Goal: Transaction & Acquisition: Purchase product/service

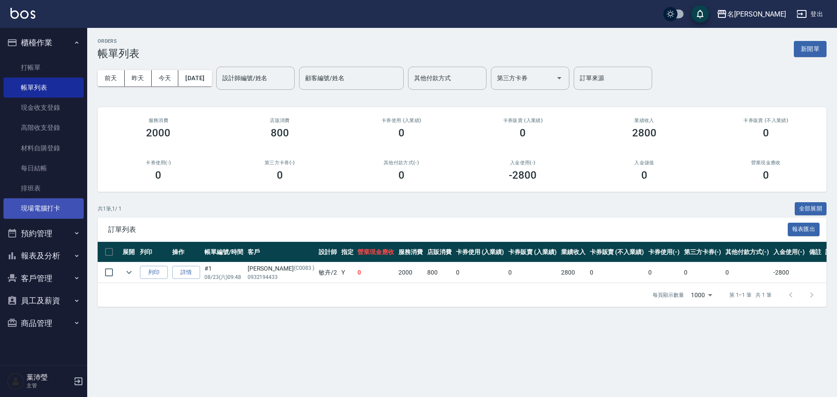
click at [34, 208] on link "現場電腦打卡" at bounding box center [43, 208] width 80 height 20
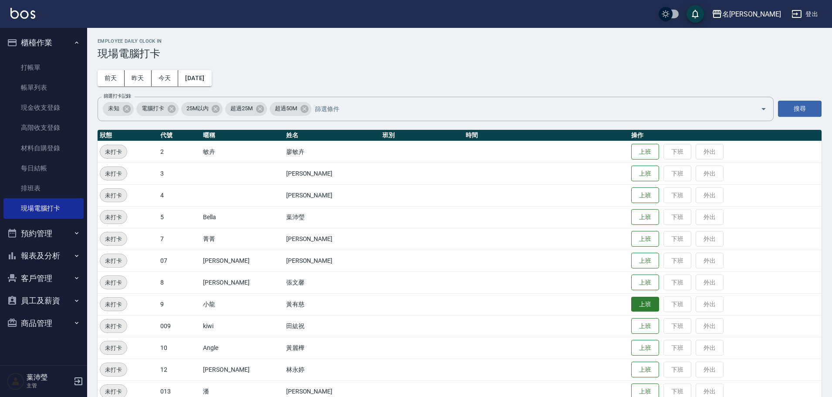
click at [641, 303] on button "上班" at bounding box center [645, 304] width 28 height 15
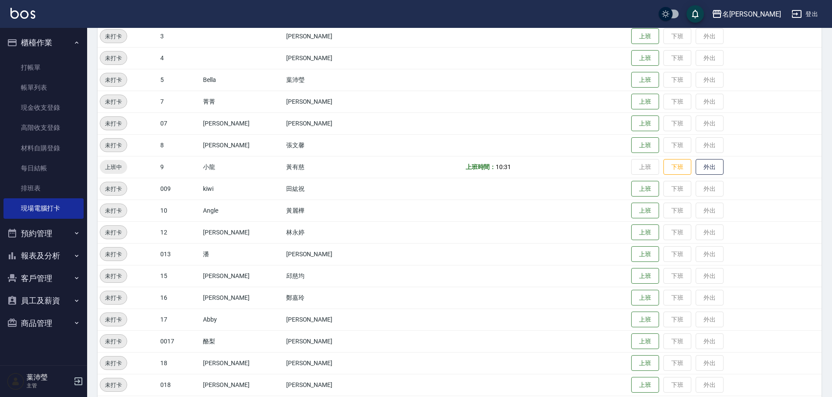
scroll to position [218, 0]
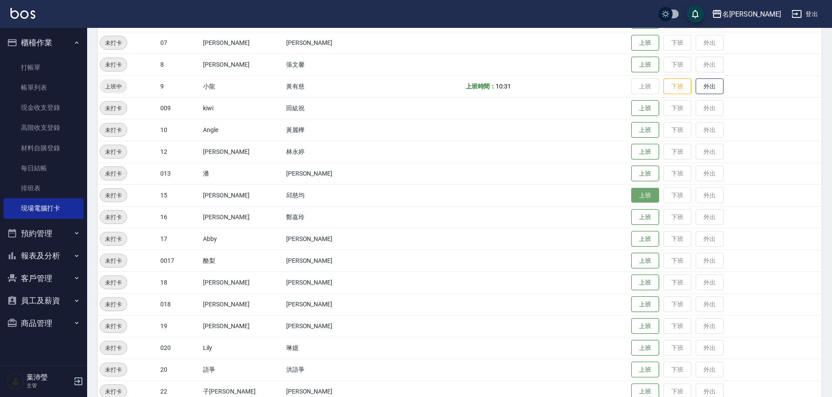
click at [631, 198] on button "上班" at bounding box center [645, 195] width 28 height 15
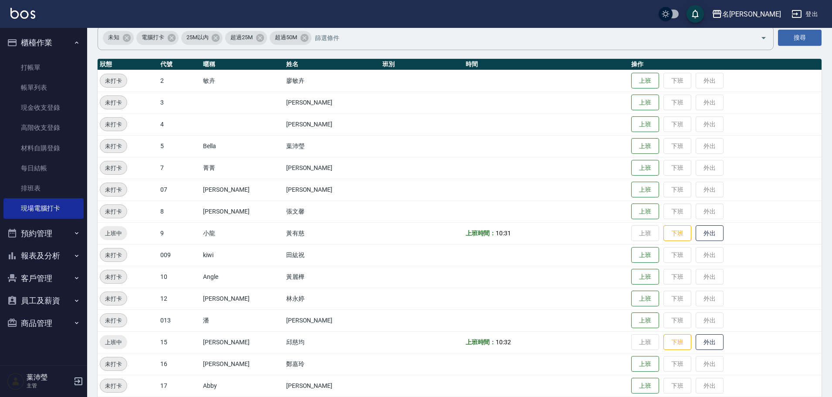
scroll to position [44, 0]
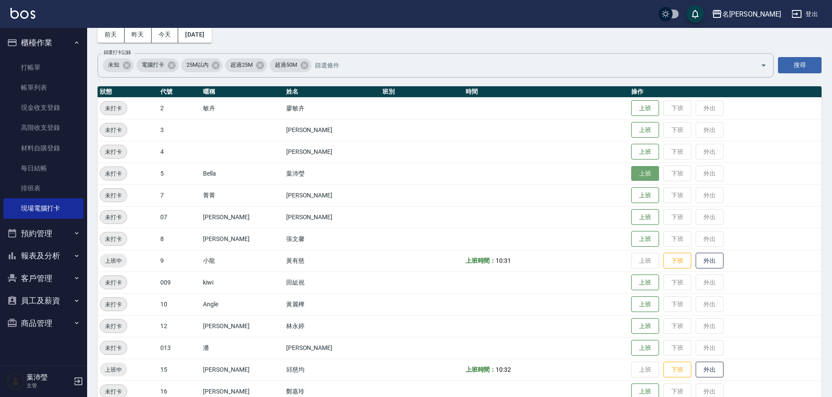
click at [634, 171] on button "上班" at bounding box center [645, 173] width 28 height 15
click at [609, 241] on td at bounding box center [547, 239] width 166 height 22
click at [641, 234] on button "上班" at bounding box center [645, 238] width 28 height 15
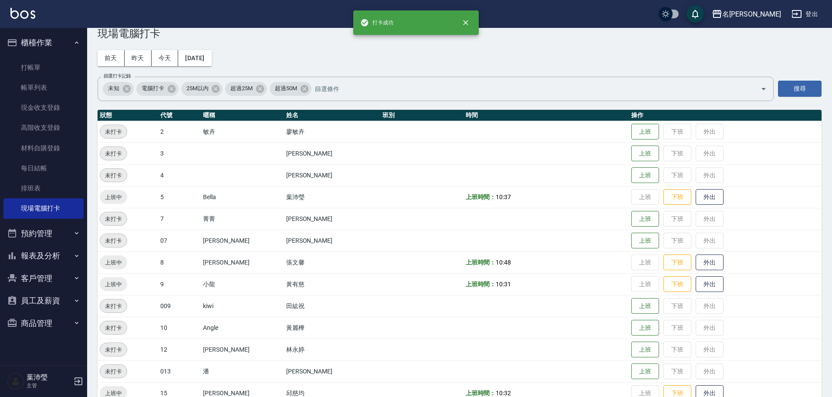
scroll to position [0, 0]
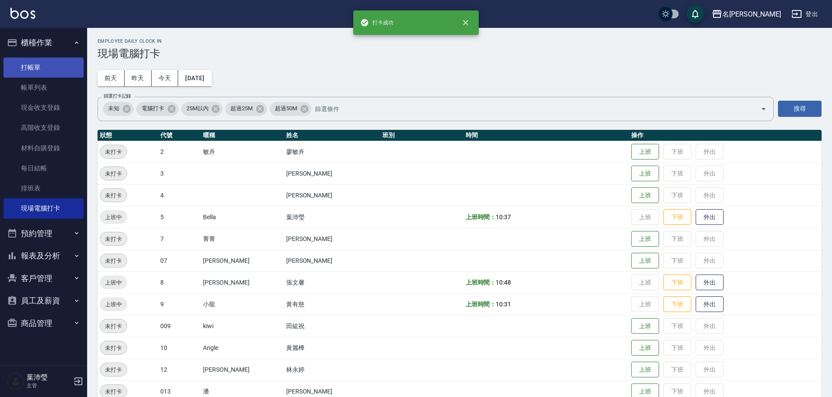
click at [43, 72] on link "打帳單" at bounding box center [43, 68] width 80 height 20
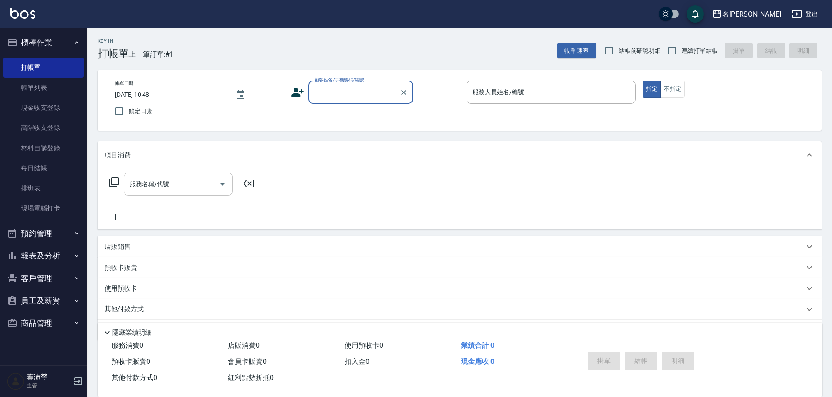
click at [169, 191] on input "服務名稱/代號" at bounding box center [172, 183] width 88 height 15
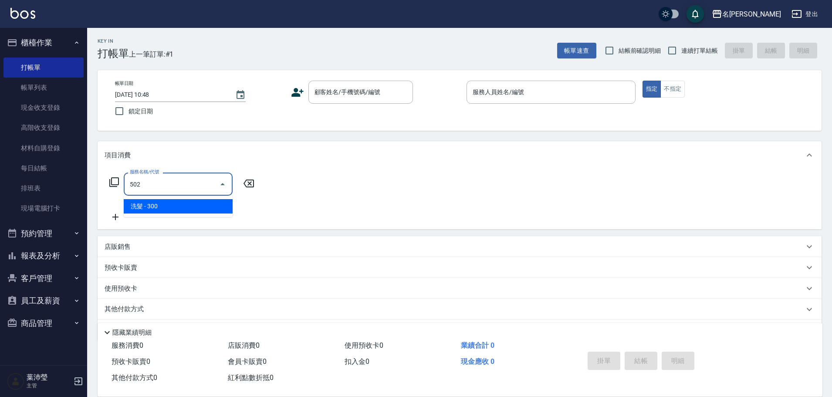
type input "洗髮(502)"
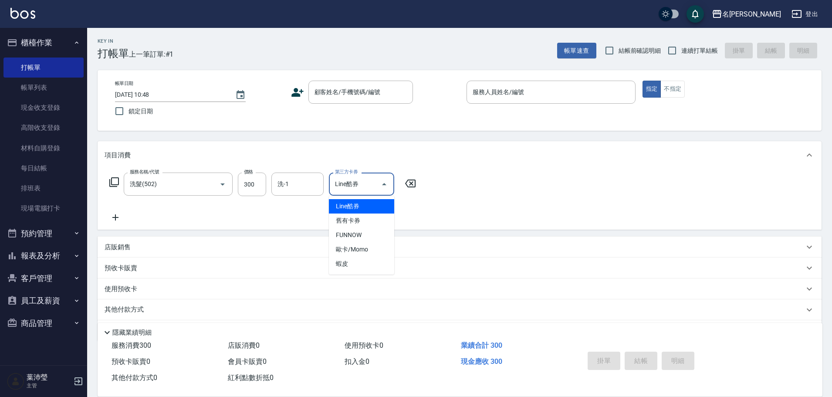
type input "Line酷券"
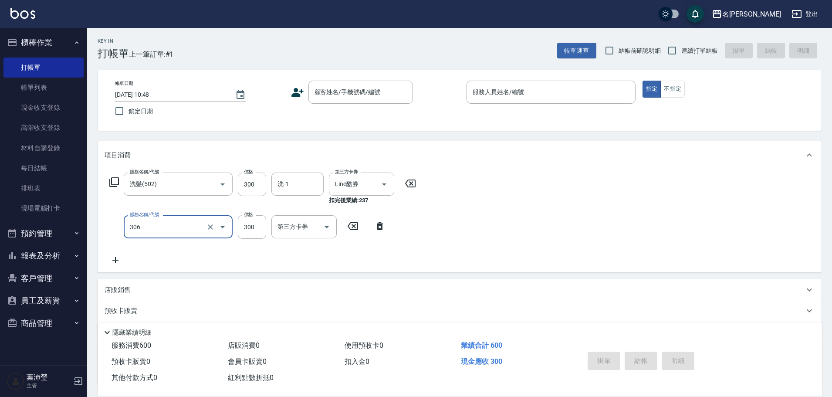
type input "高中學生(306)"
type input "400"
click at [377, 184] on button "Clear" at bounding box center [372, 184] width 12 height 12
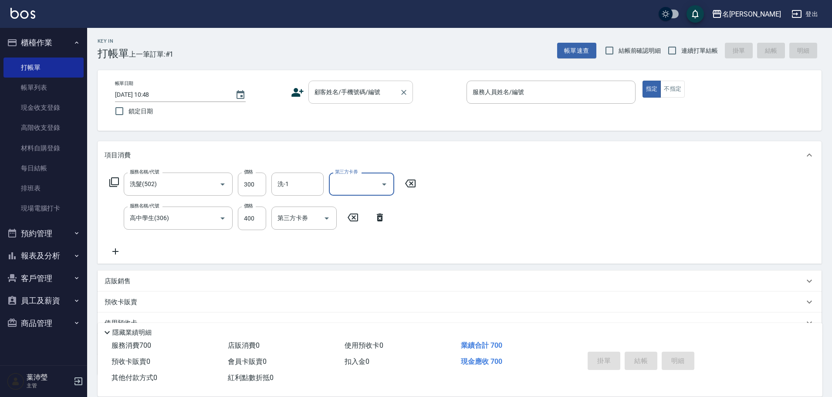
drag, startPoint x: 332, startPoint y: 96, endPoint x: 334, endPoint y: 90, distance: 6.1
click at [332, 95] on input "顧客姓名/手機號碼/編號" at bounding box center [354, 92] width 84 height 15
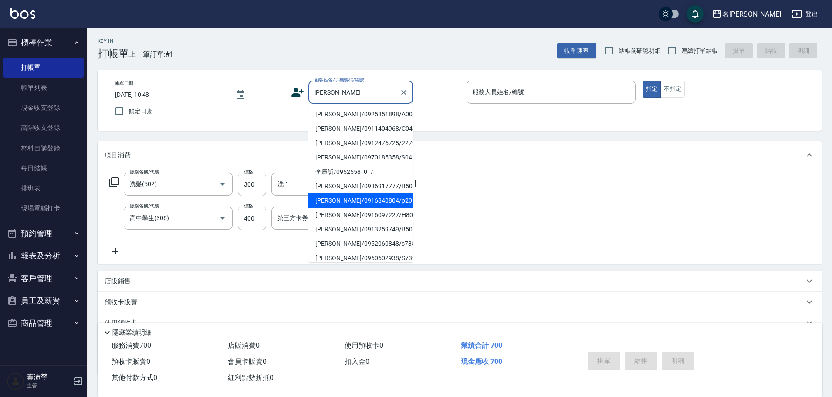
click at [327, 203] on li "[PERSON_NAME]/0916840804/p2016" at bounding box center [360, 200] width 105 height 14
type input "[PERSON_NAME]/0916840804/p2016"
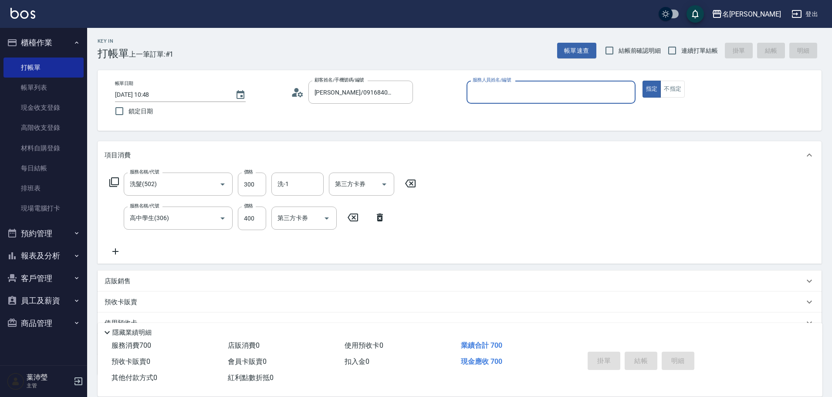
type input "Bella-5"
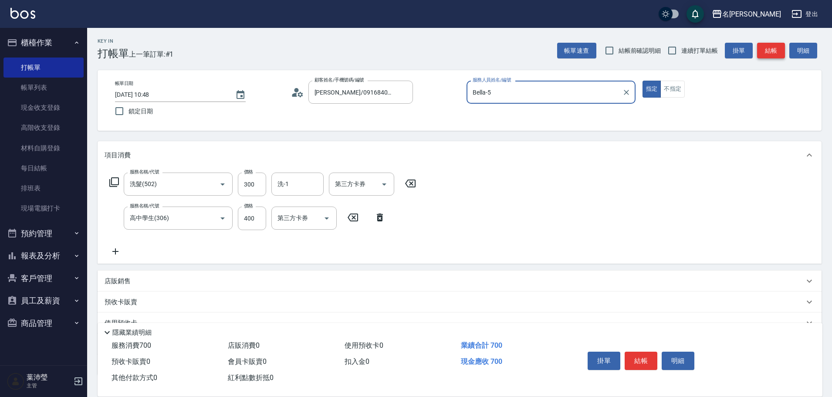
click at [775, 46] on button "結帳" at bounding box center [771, 51] width 28 height 16
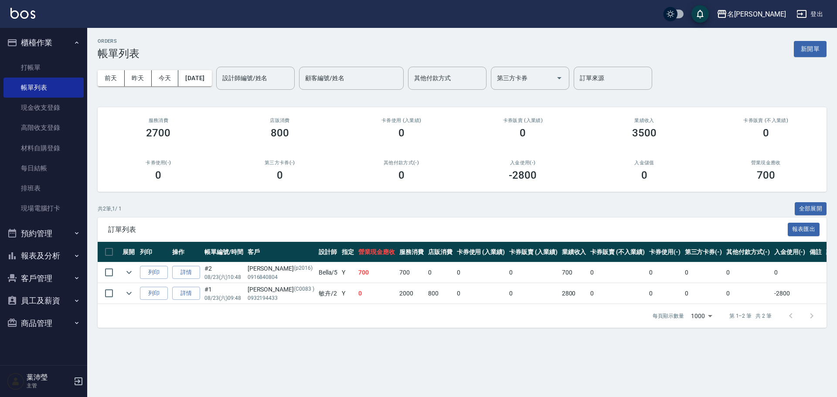
click at [816, 49] on button "新開單" at bounding box center [809, 49] width 33 height 16
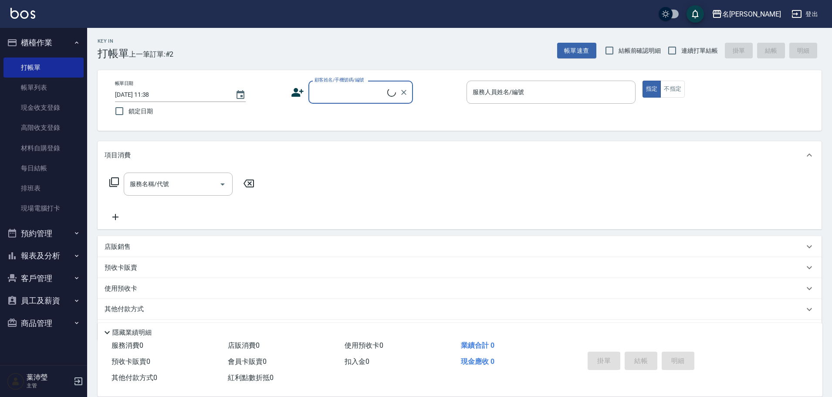
click at [334, 98] on input "顧客姓名/手機號碼/編號" at bounding box center [349, 92] width 75 height 15
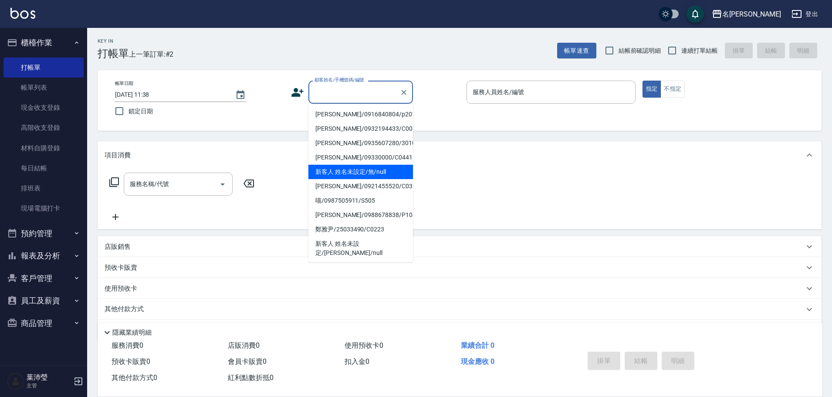
click at [347, 168] on li "新客人 姓名未設定/無/null" at bounding box center [360, 172] width 105 height 14
type input "新客人 姓名未設定/無/null"
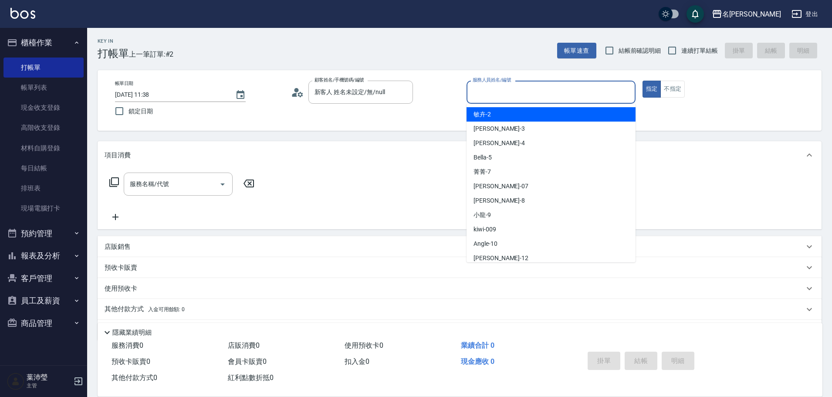
click at [493, 91] on input "服務人員姓名/編號" at bounding box center [551, 92] width 161 height 15
type input "小龍-9"
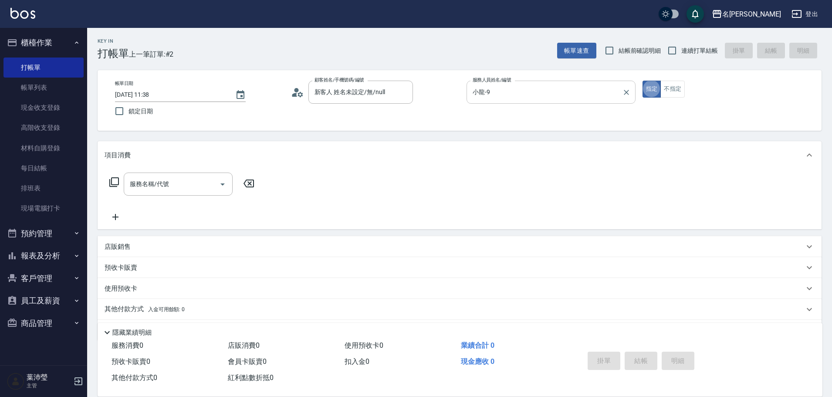
type button "true"
click at [113, 181] on icon at bounding box center [114, 182] width 10 height 10
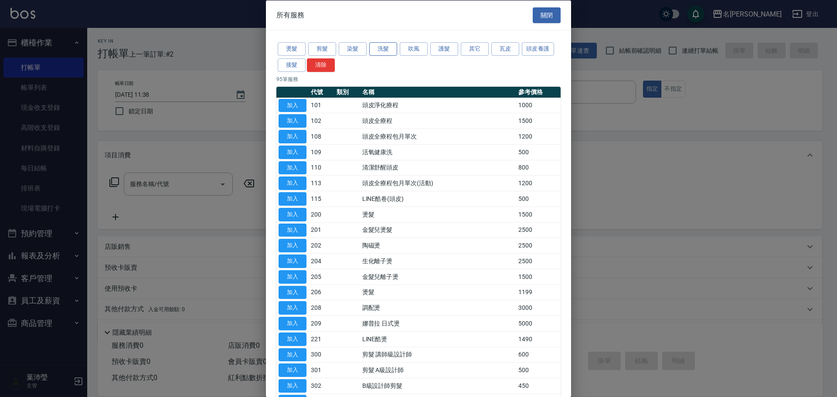
click at [384, 46] on button "洗髮" at bounding box center [383, 49] width 28 height 14
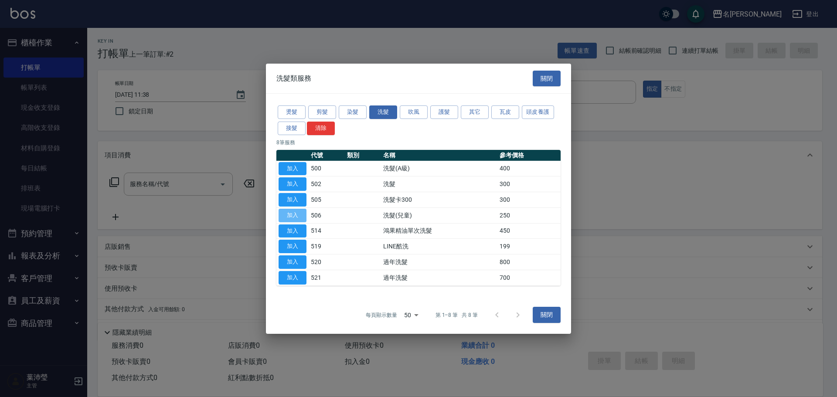
drag, startPoint x: 294, startPoint y: 217, endPoint x: 182, endPoint y: 217, distance: 112.4
click at [295, 217] on button "加入" at bounding box center [292, 216] width 28 height 14
type input "洗髮(兒童)(506)"
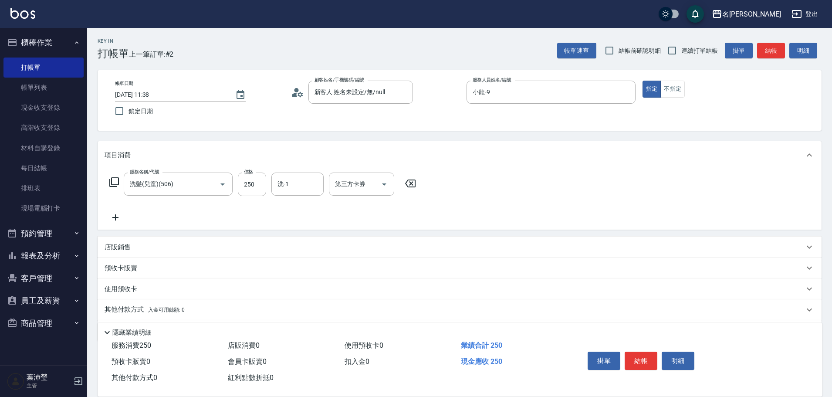
click at [113, 182] on icon at bounding box center [114, 182] width 10 height 10
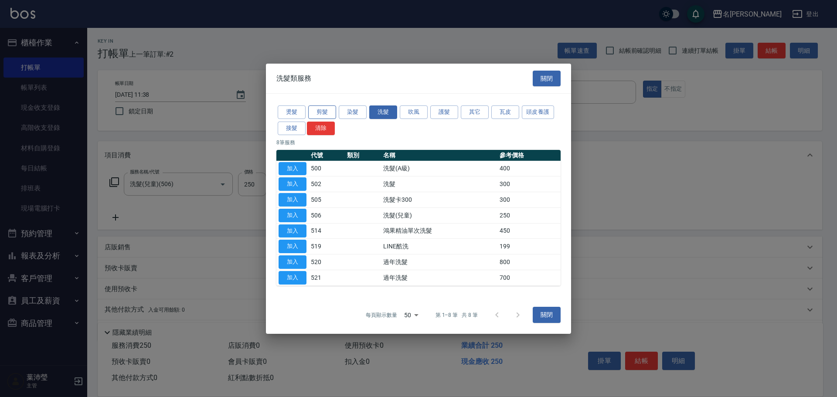
click at [321, 116] on button "剪髮" at bounding box center [322, 112] width 28 height 14
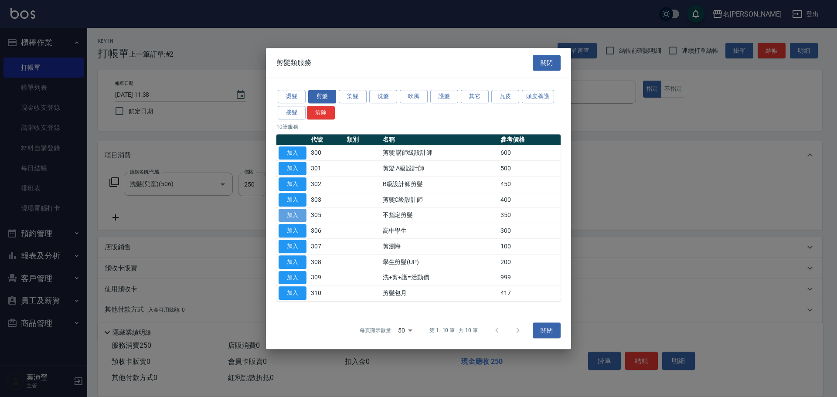
click at [300, 215] on button "加入" at bounding box center [292, 216] width 28 height 14
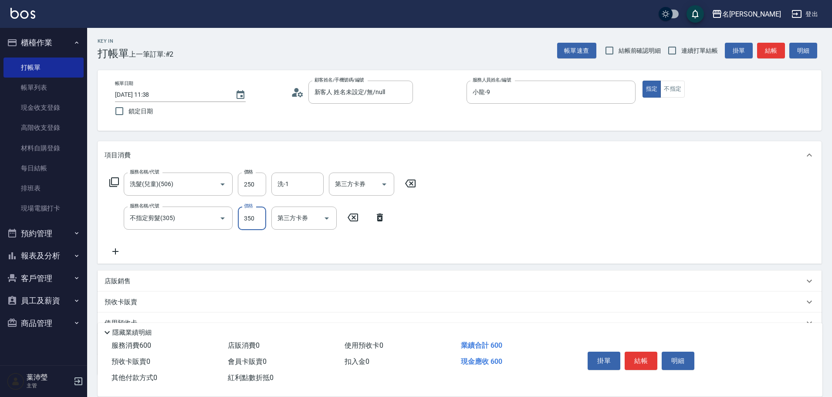
click at [249, 223] on input "350" at bounding box center [252, 219] width 28 height 24
type input "150"
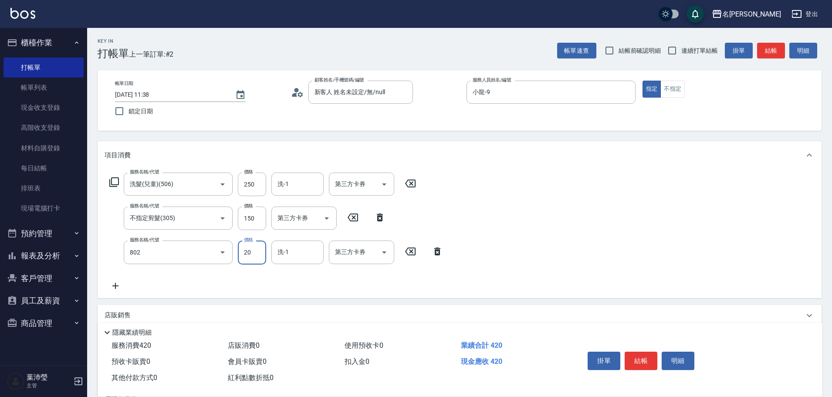
type input "潤絲(802)"
click at [628, 356] on button "結帳" at bounding box center [641, 361] width 33 height 18
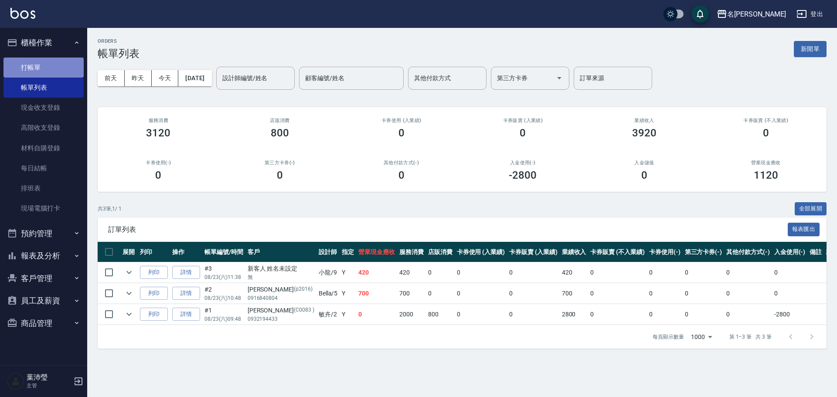
click at [45, 61] on link "打帳單" at bounding box center [43, 68] width 80 height 20
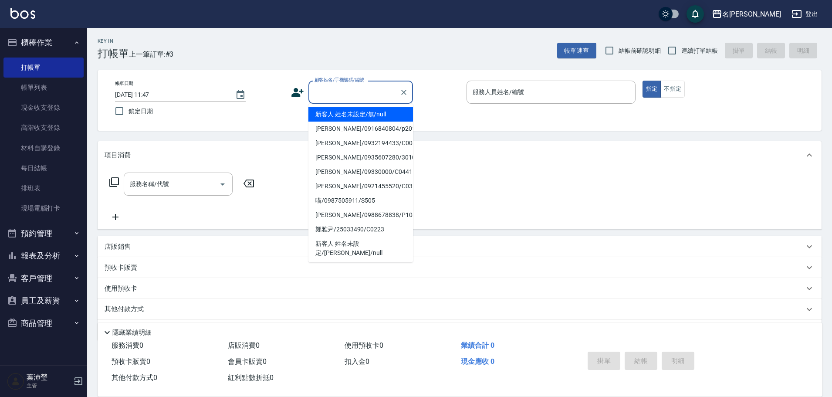
click at [323, 95] on input "顧客姓名/手機號碼/編號" at bounding box center [354, 92] width 84 height 15
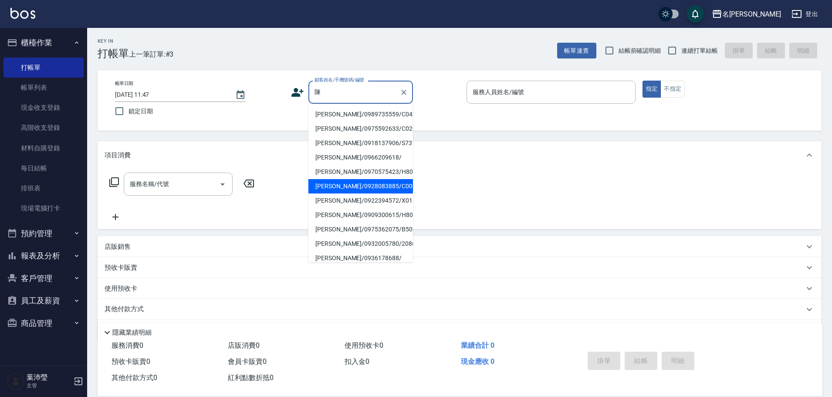
click at [339, 186] on li "[PERSON_NAME]/0928083885/C0061" at bounding box center [360, 186] width 105 height 14
type input "[PERSON_NAME]/0928083885/C0061"
type input "敏卉-2"
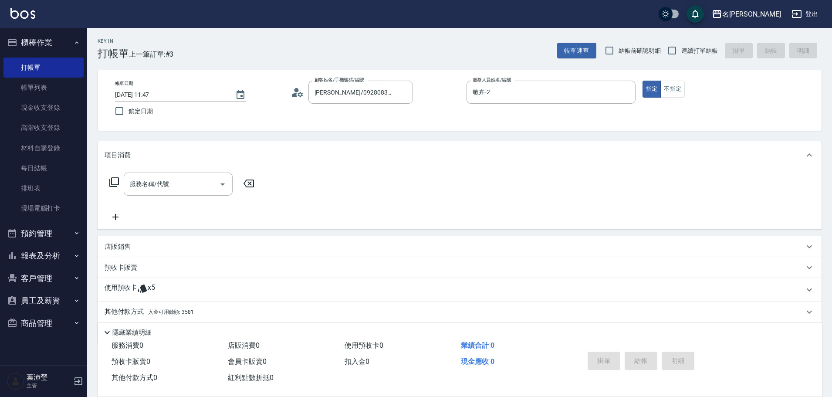
click at [117, 180] on icon at bounding box center [114, 182] width 10 height 10
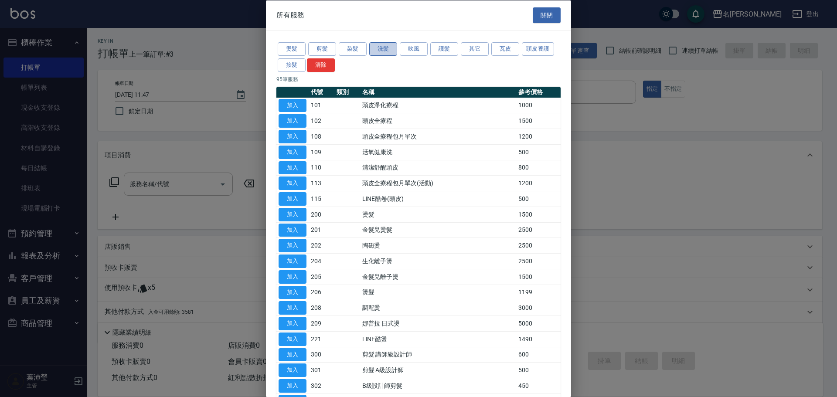
click at [382, 47] on button "洗髮" at bounding box center [383, 49] width 28 height 14
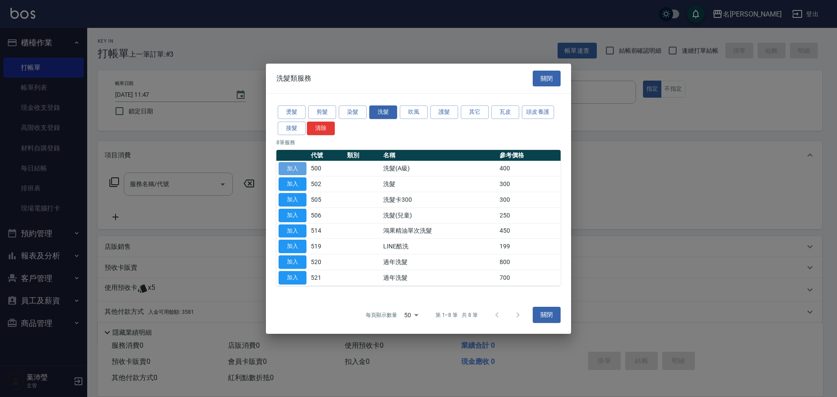
click at [304, 165] on button "加入" at bounding box center [292, 169] width 28 height 14
type input "洗髮(A級)(500)"
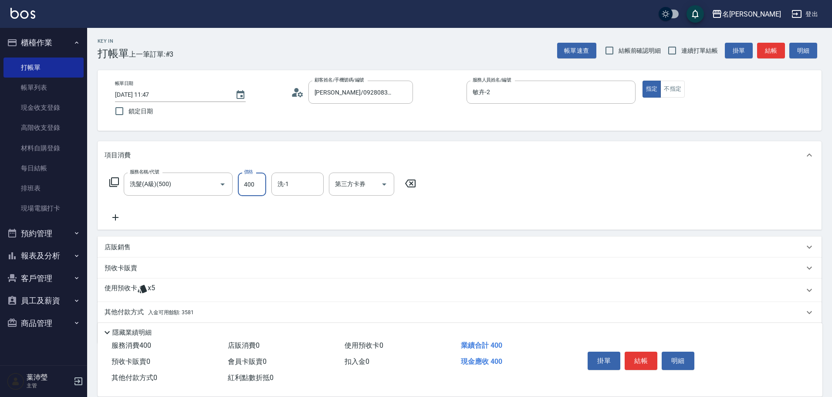
click at [262, 185] on input "400" at bounding box center [252, 185] width 28 height 24
type input "450"
click at [118, 308] on p "其他付款方式 入金可用餘額: 3581" at bounding box center [149, 313] width 89 height 10
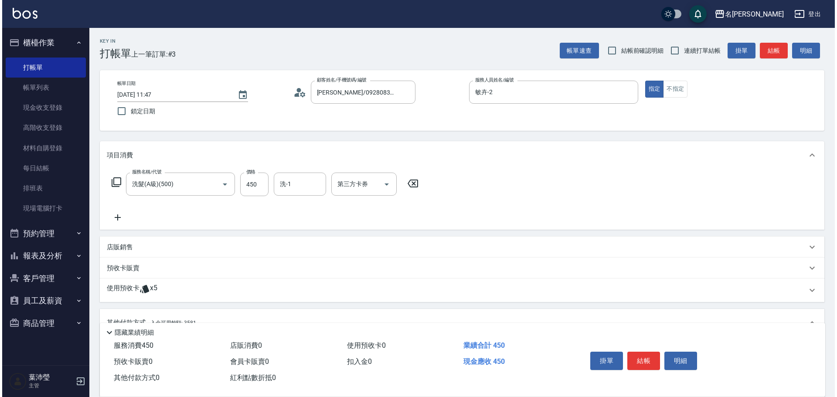
scroll to position [133, 0]
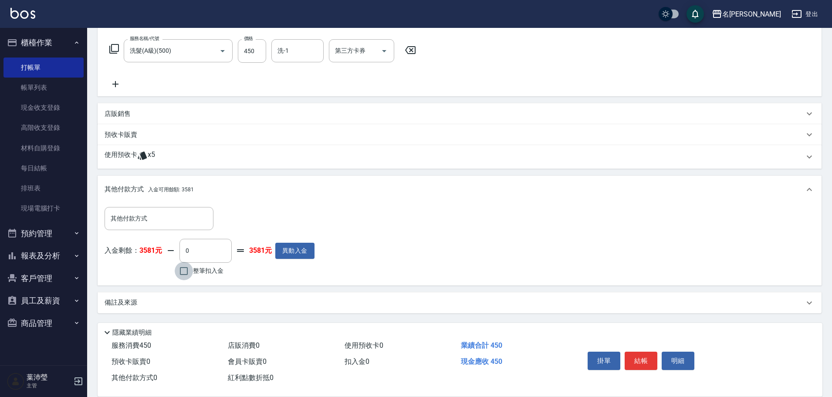
click at [181, 269] on input "整筆扣入金" at bounding box center [184, 271] width 18 height 18
checkbox input "true"
type input "450"
drag, startPoint x: 677, startPoint y: 353, endPoint x: 654, endPoint y: 347, distance: 23.6
click at [670, 352] on button "明細" at bounding box center [678, 361] width 33 height 18
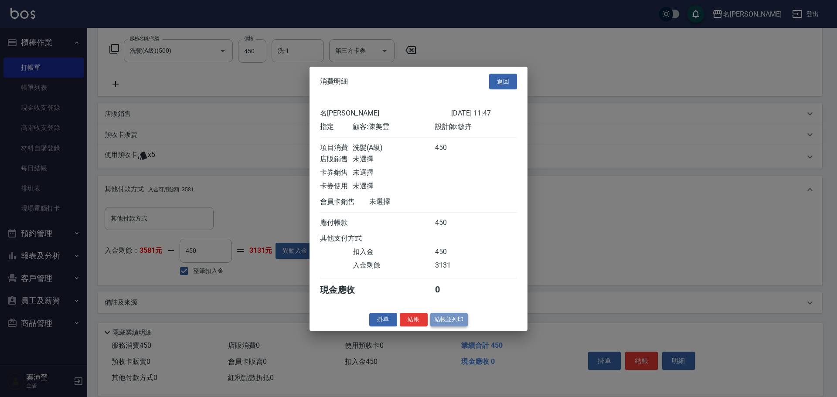
click at [449, 326] on button "結帳並列印" at bounding box center [449, 320] width 38 height 14
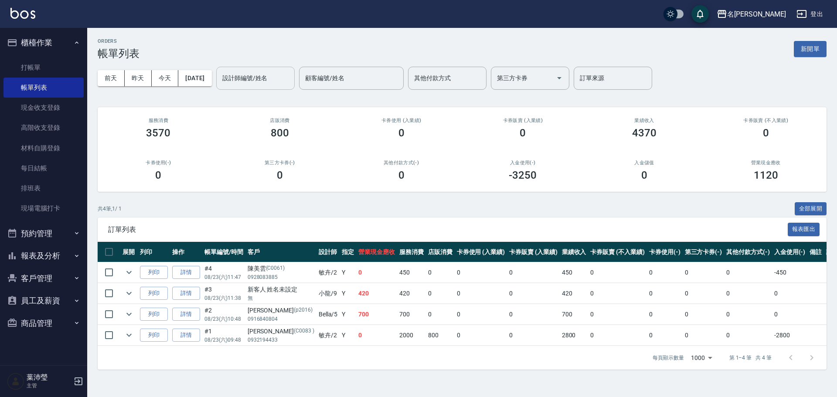
click at [262, 86] on div "設計師編號/姓名" at bounding box center [255, 78] width 78 height 23
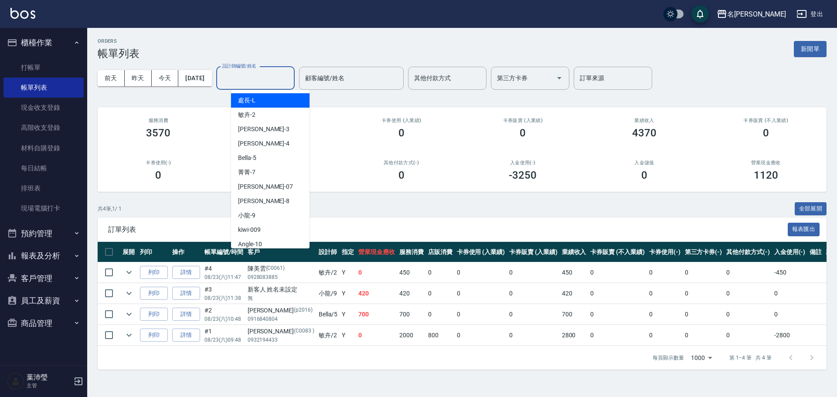
drag, startPoint x: 240, startPoint y: 73, endPoint x: 249, endPoint y: 87, distance: 16.7
click at [243, 77] on input "設計師編號/姓名" at bounding box center [255, 78] width 71 height 15
click at [260, 113] on div "敏卉 -2" at bounding box center [270, 115] width 78 height 14
type input "敏卉-2"
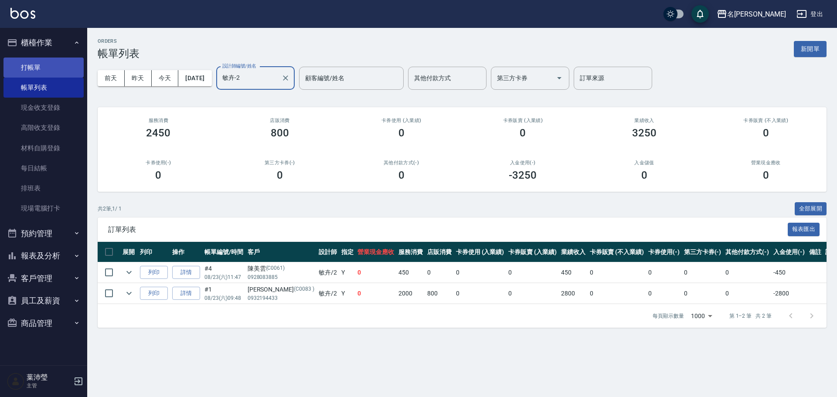
click at [34, 67] on link "打帳單" at bounding box center [43, 68] width 80 height 20
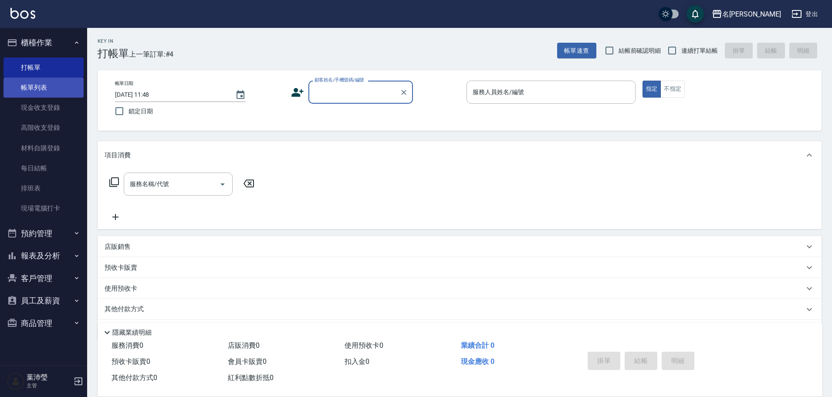
click at [45, 85] on link "帳單列表" at bounding box center [43, 88] width 80 height 20
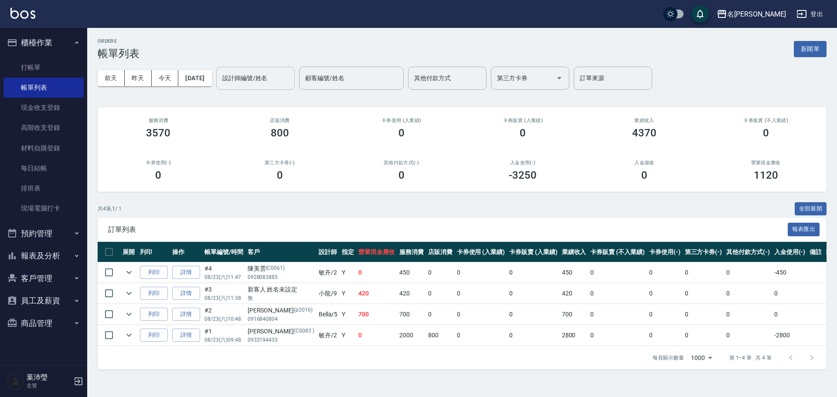
click at [268, 78] on input "設計師編號/姓名" at bounding box center [255, 78] width 71 height 15
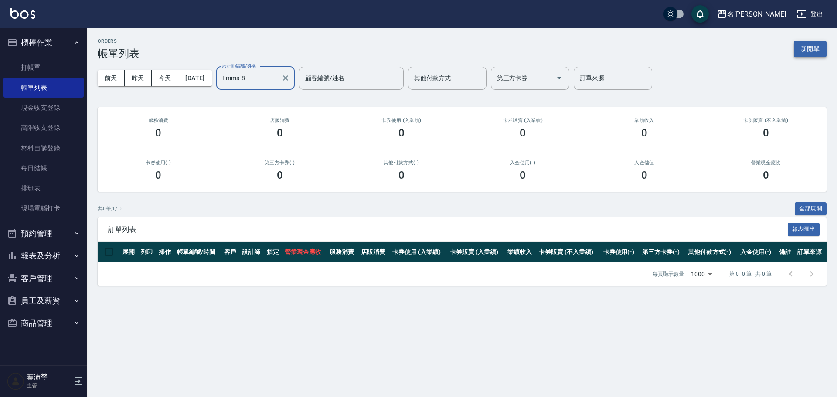
type input "Emma-8"
click at [815, 43] on button "新開單" at bounding box center [809, 49] width 33 height 16
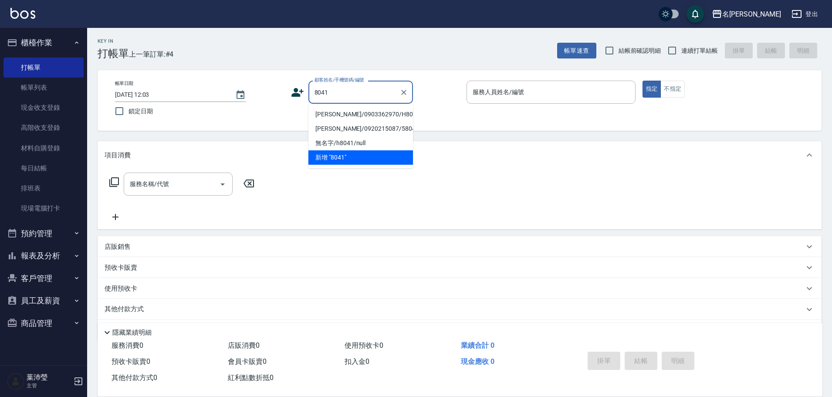
click at [371, 116] on li "[PERSON_NAME]/0903362970/H8041" at bounding box center [360, 114] width 105 height 14
type input "[PERSON_NAME]/0903362970/H8041"
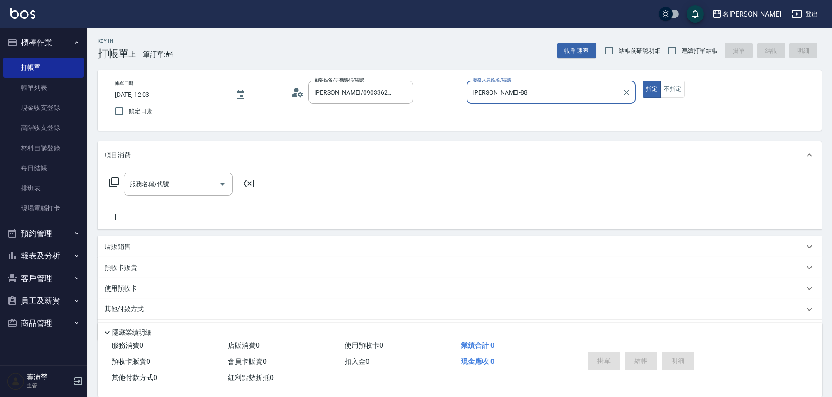
click at [643, 81] on button "指定" at bounding box center [652, 89] width 19 height 17
type input "Emma-8"
type button "true"
click at [198, 166] on div "項目消費" at bounding box center [460, 155] width 724 height 28
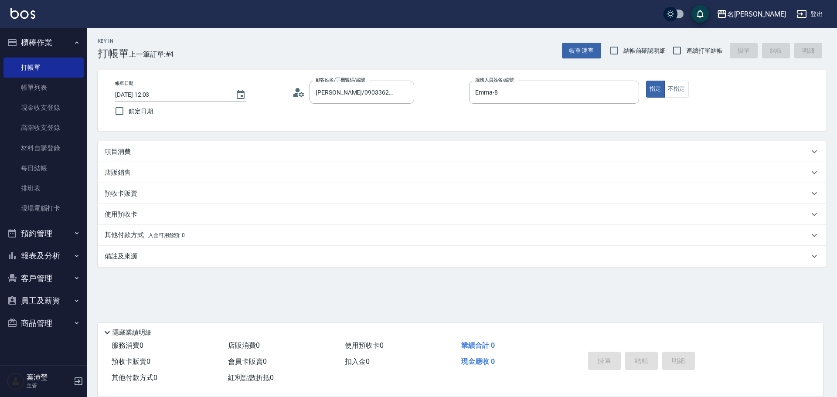
click at [189, 146] on div "項目消費" at bounding box center [462, 151] width 729 height 21
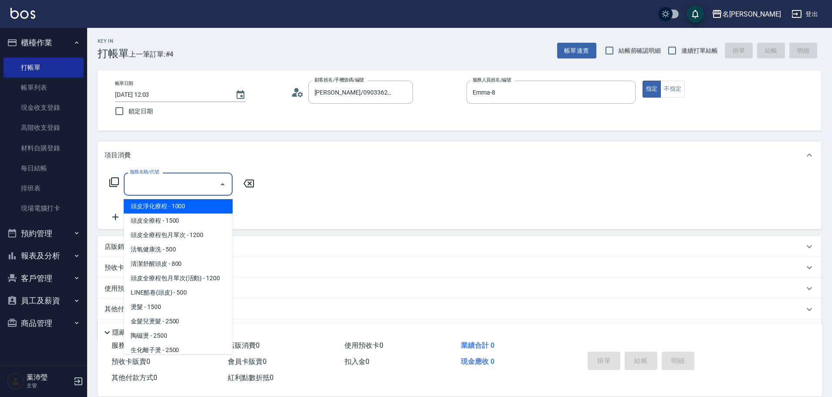
click at [164, 186] on input "服務名稱/代號" at bounding box center [172, 183] width 88 height 15
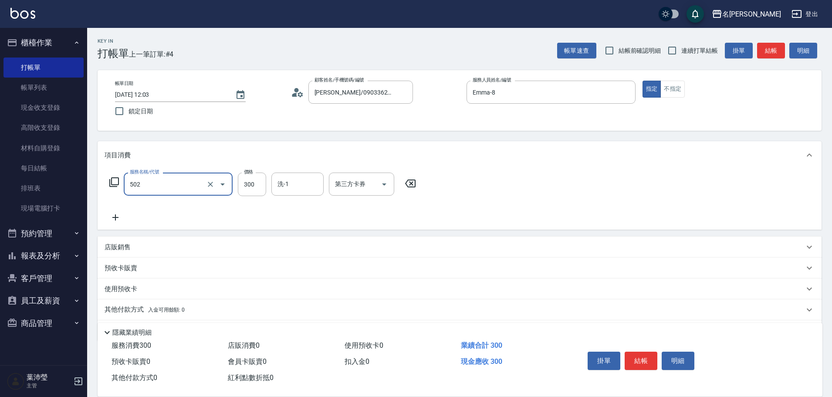
type input "洗髮(502)"
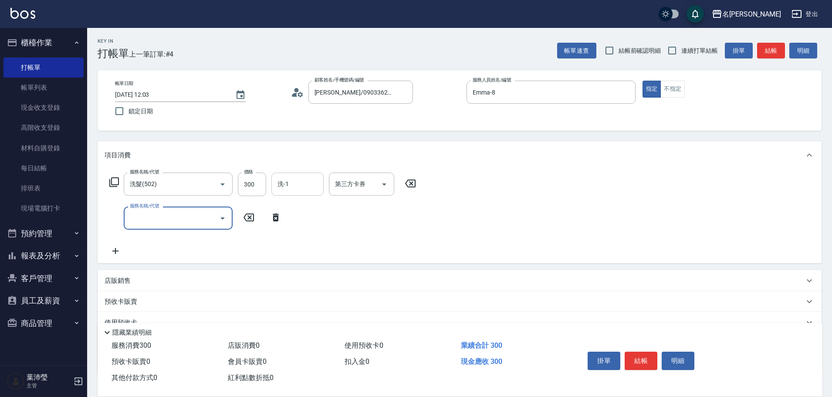
click at [294, 186] on input "洗-1" at bounding box center [297, 183] width 44 height 15
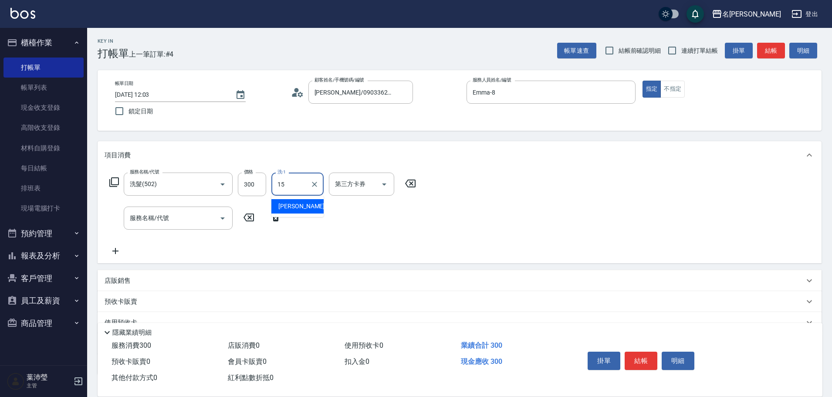
type input "慈均-15"
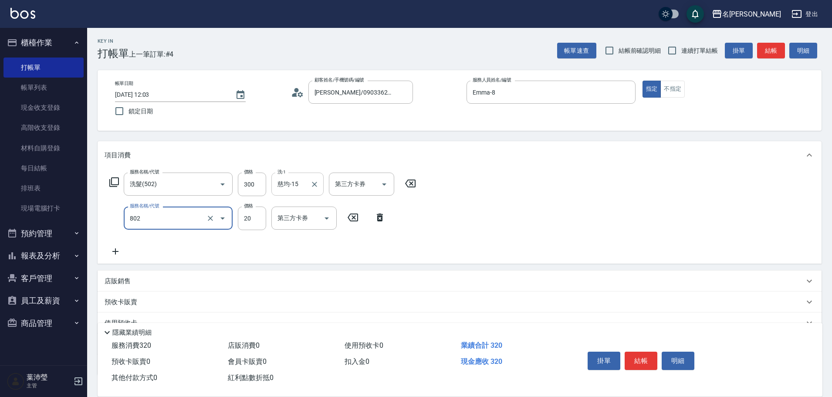
type input "潤絲(802)"
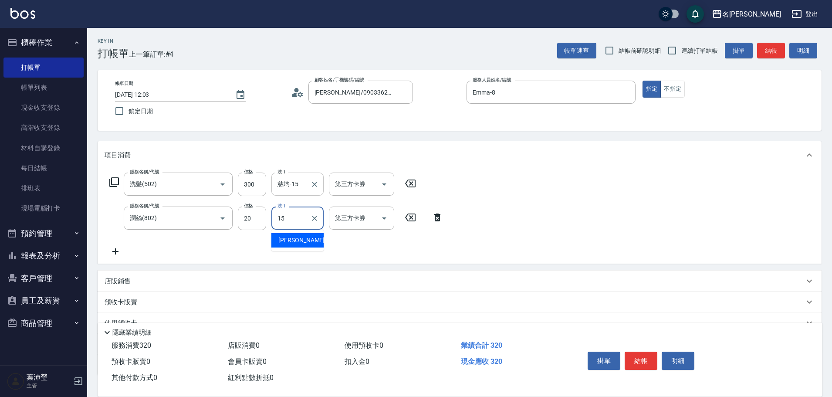
type input "慈均-15"
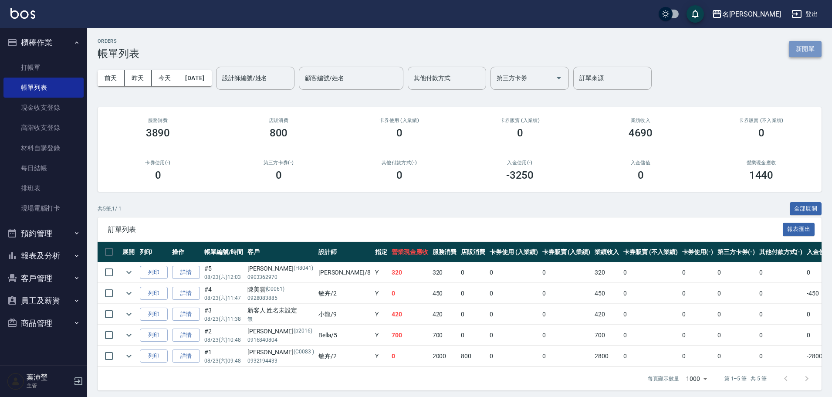
click at [810, 44] on button "新開單" at bounding box center [805, 49] width 33 height 16
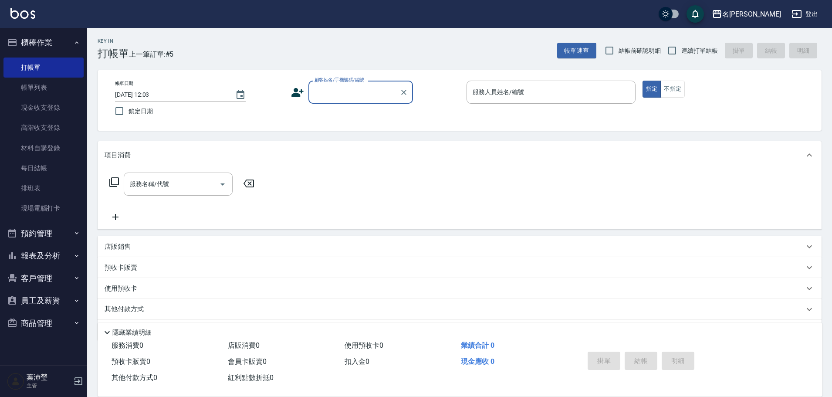
click at [329, 95] on input "顧客姓名/手機號碼/編號" at bounding box center [354, 92] width 84 height 15
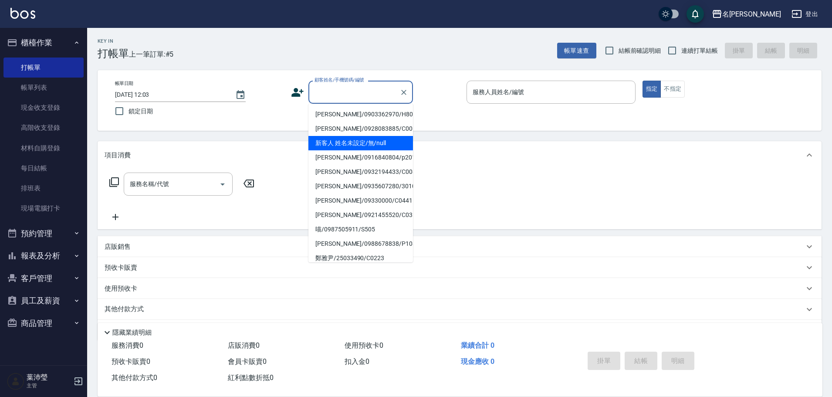
drag, startPoint x: 373, startPoint y: 138, endPoint x: 443, endPoint y: 123, distance: 71.7
click at [373, 139] on li "新客人 姓名未設定/無/null" at bounding box center [360, 143] width 105 height 14
type input "新客人 姓名未設定/無/null"
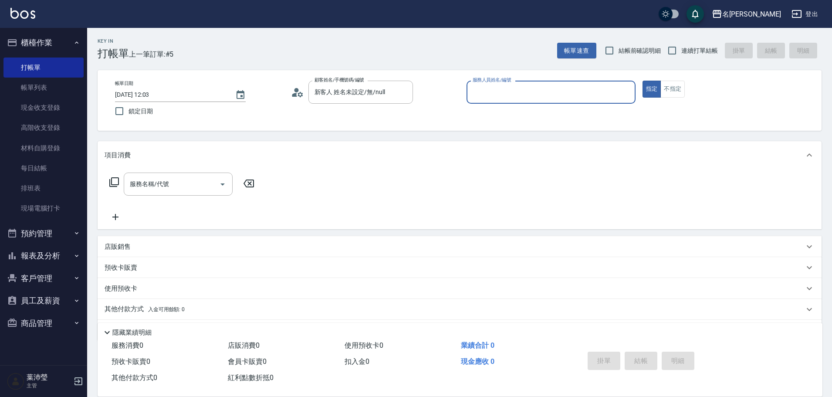
click at [503, 95] on input "服務人員姓名/編號" at bounding box center [551, 92] width 161 height 15
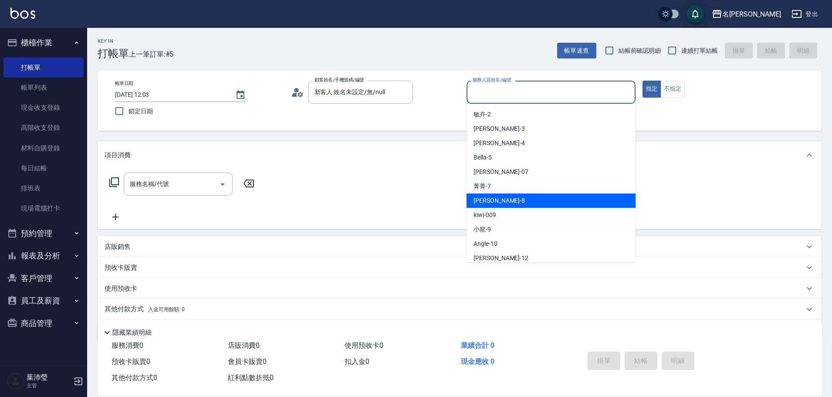
click at [500, 198] on div "Emma -8" at bounding box center [551, 200] width 169 height 14
type input "Emma-8"
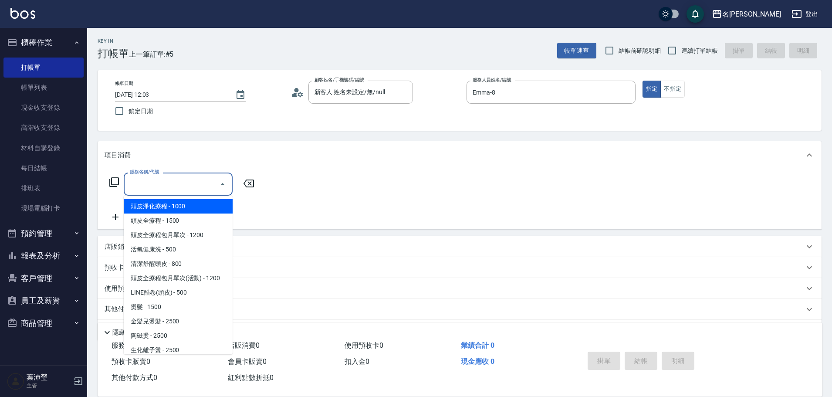
click at [190, 192] on div "服務名稱/代號" at bounding box center [178, 184] width 109 height 23
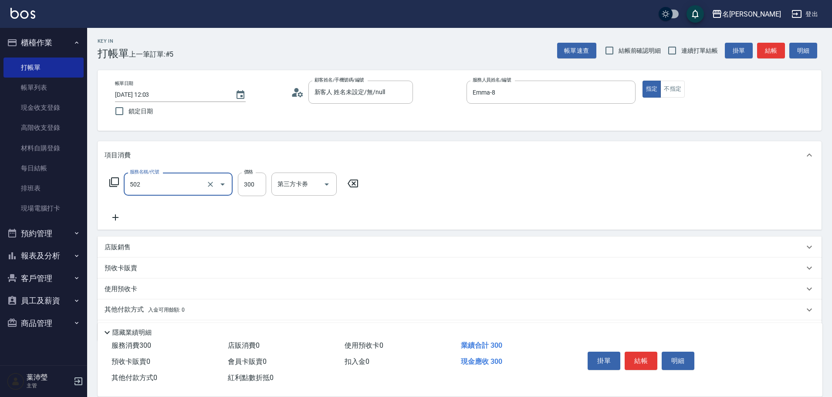
type input "洗髮(502)"
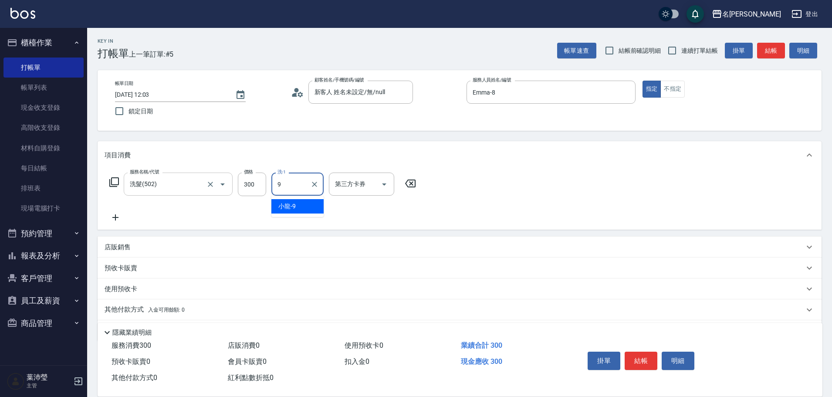
type input "小龍-9"
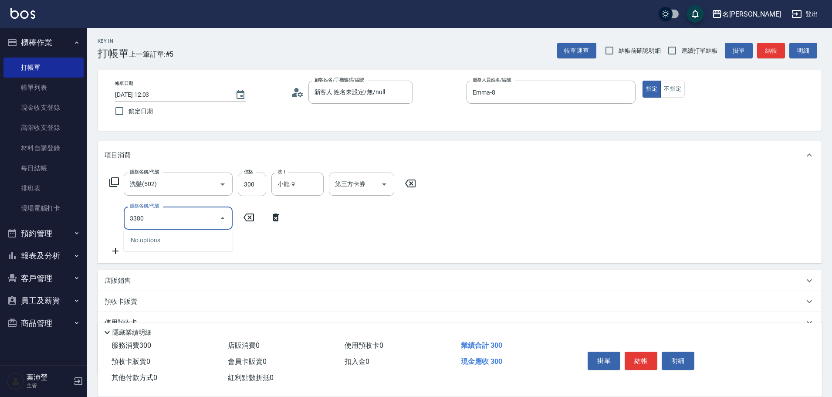
drag, startPoint x: 163, startPoint y: 212, endPoint x: 101, endPoint y: 227, distance: 64.0
click at [101, 227] on div "服務名稱/代號 洗髮(502) 服務名稱/代號 價格 300 價格 洗-1 小龍-9 洗-1 第三方卡券 第三方卡券 服務名稱/代號 3380 服務名稱/代號" at bounding box center [460, 216] width 724 height 94
type input "學生剪髮(UP)(308)"
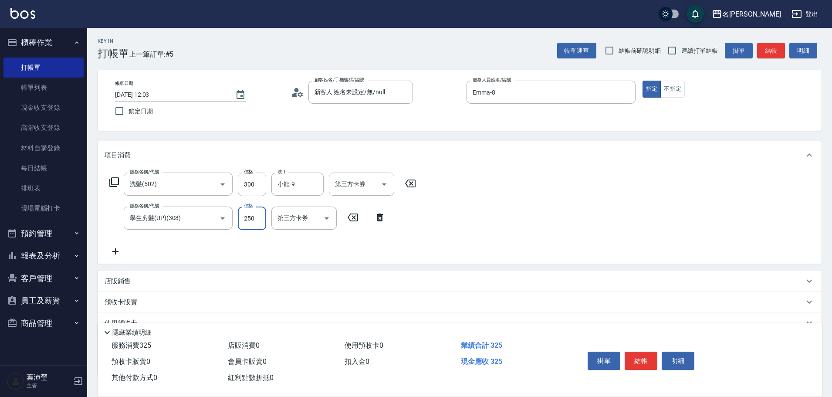
type input "250"
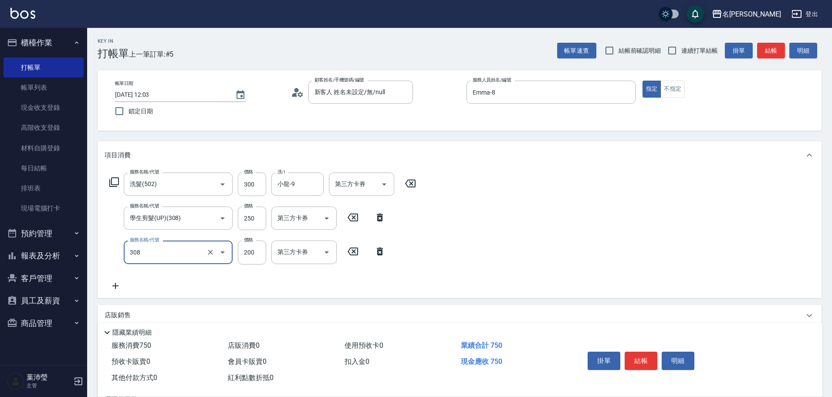
type input "學生剪髮(UP)(308)"
type input "250"
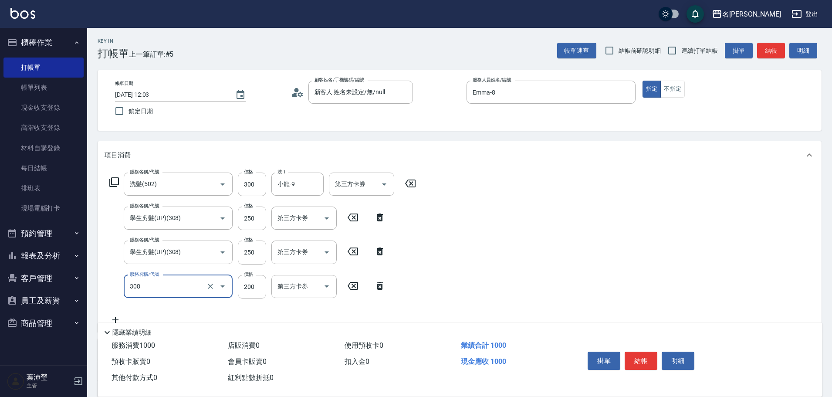
type input "學生剪髮(UP)(308)"
type input "250"
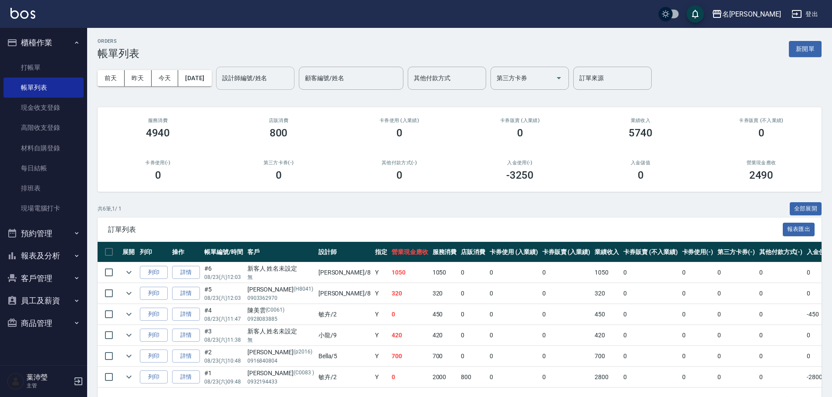
drag, startPoint x: 276, startPoint y: 83, endPoint x: 271, endPoint y: 88, distance: 6.5
click at [271, 88] on div "設計師編號/姓名" at bounding box center [255, 78] width 78 height 23
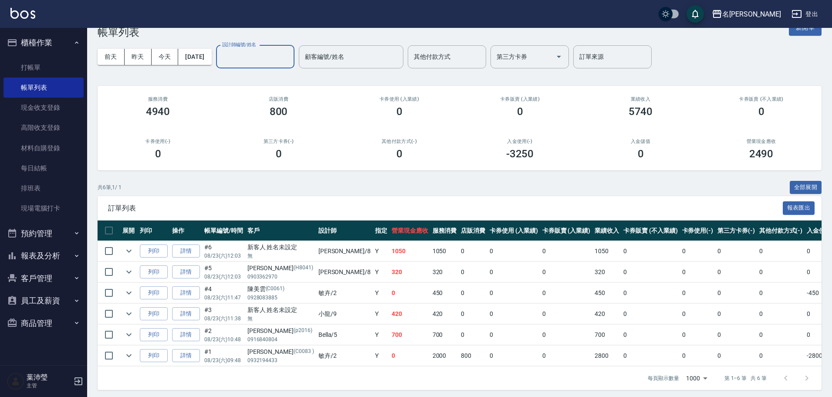
scroll to position [31, 0]
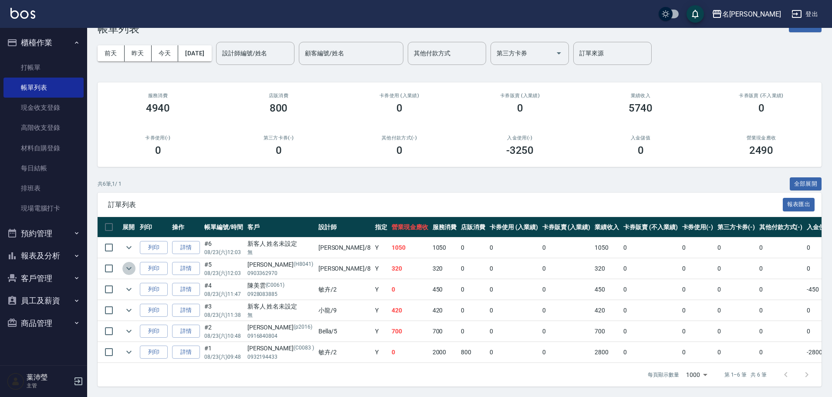
click at [127, 265] on icon "expand row" at bounding box center [129, 268] width 10 height 10
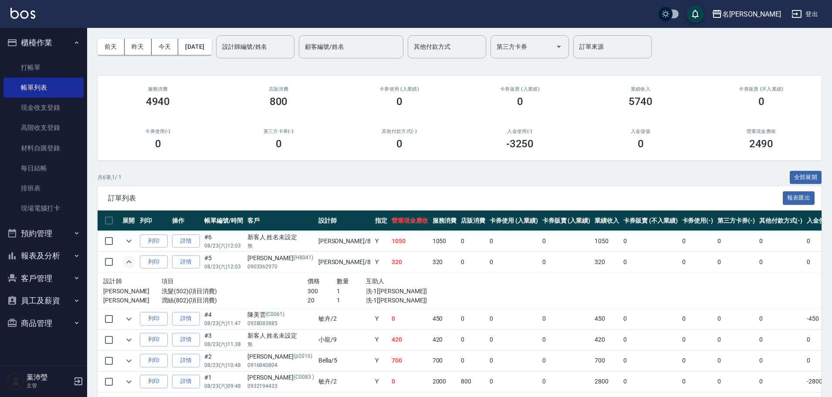
click at [127, 265] on icon "expand row" at bounding box center [129, 262] width 10 height 10
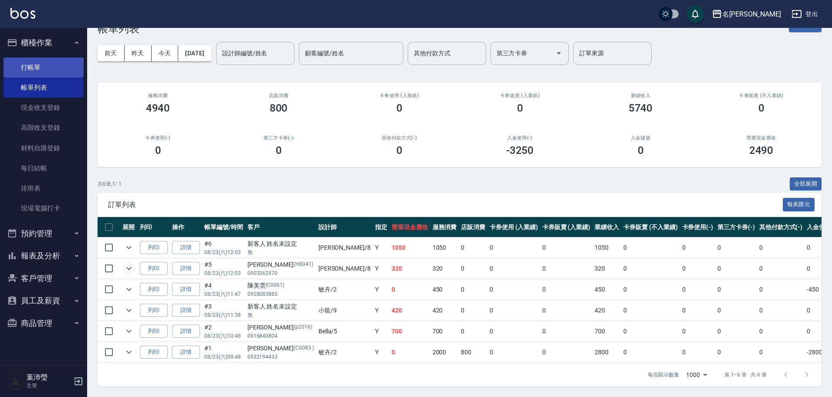
click at [75, 71] on link "打帳單" at bounding box center [43, 68] width 80 height 20
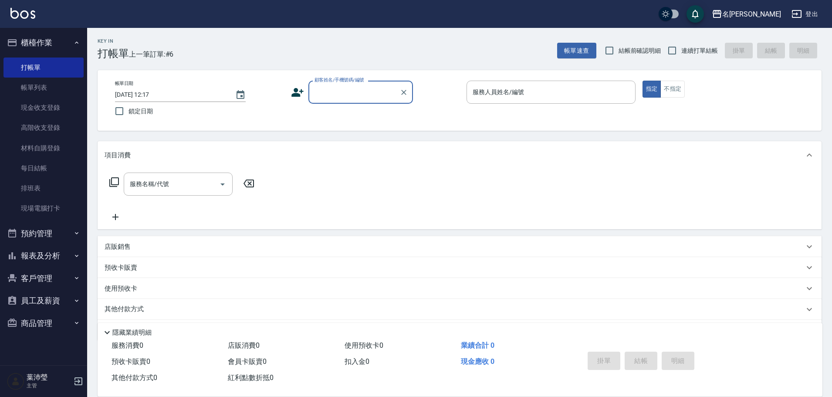
click at [335, 98] on input "顧客姓名/手機號碼/編號" at bounding box center [354, 92] width 84 height 15
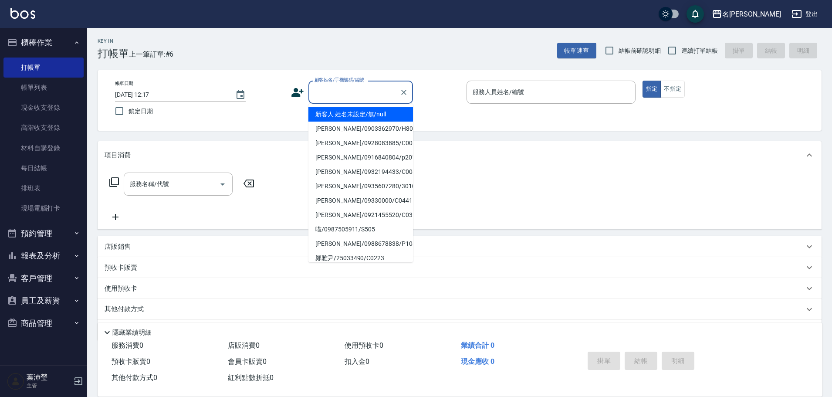
click at [343, 115] on li "新客人 姓名未設定/無/null" at bounding box center [360, 114] width 105 height 14
type input "新客人 姓名未設定/無/null"
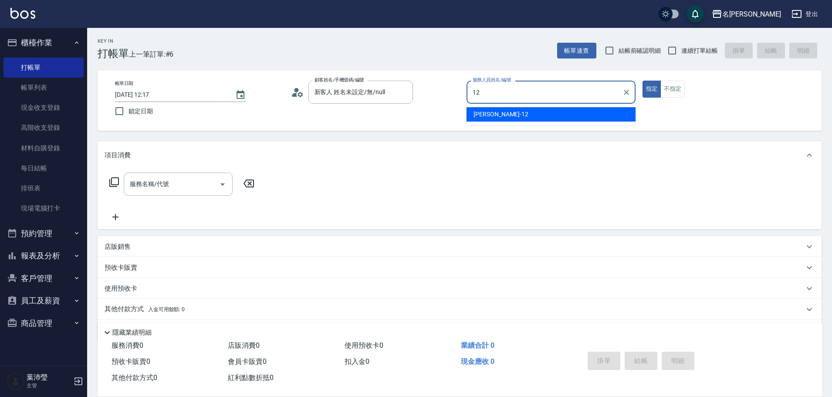
type input "[PERSON_NAME]-12"
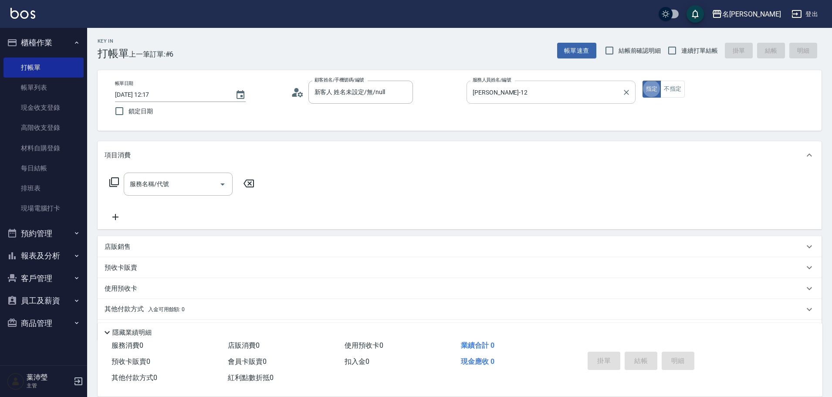
type button "true"
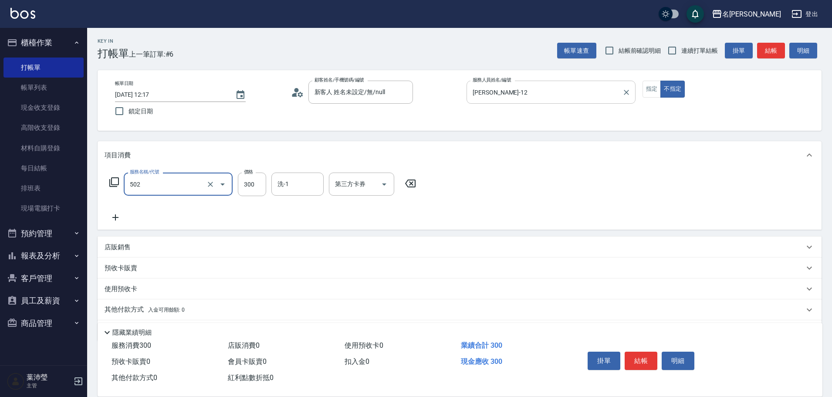
type input "洗髮(502)"
type input "5"
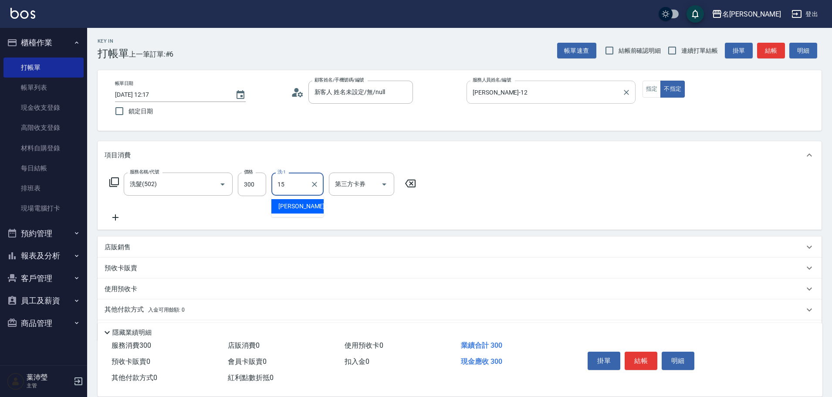
type input "慈均-15"
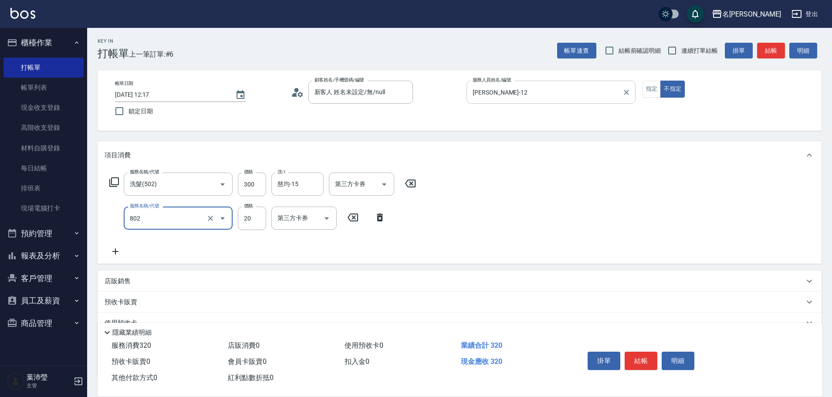
type input "潤絲(802)"
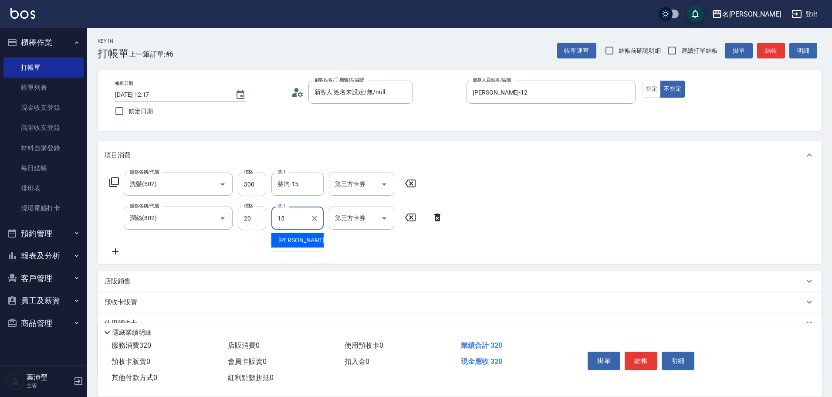
type input "慈均-15"
click at [646, 352] on button "結帳" at bounding box center [641, 361] width 33 height 18
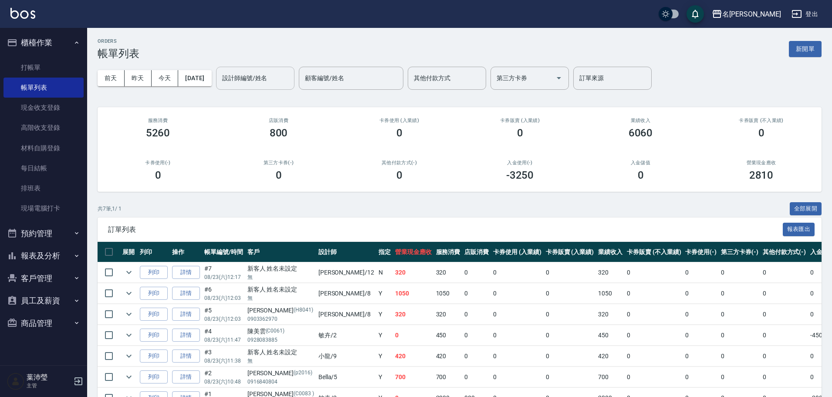
click at [275, 87] on div "設計師編號/姓名" at bounding box center [255, 78] width 78 height 23
click at [278, 71] on input "85" at bounding box center [249, 78] width 58 height 15
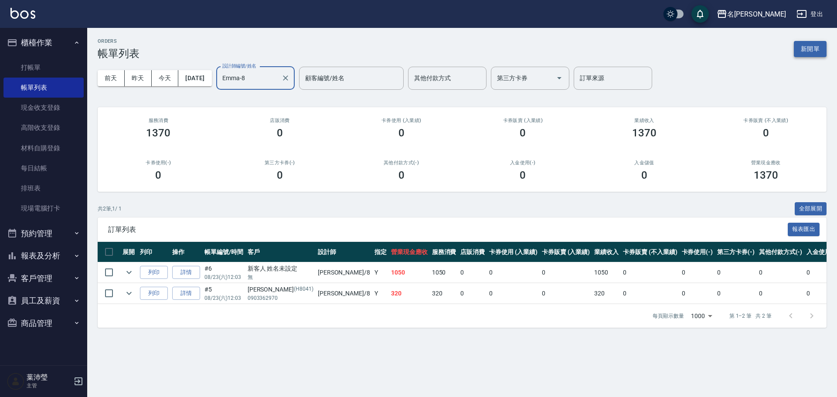
type input "Emma-8"
click at [807, 43] on button "新開單" at bounding box center [809, 49] width 33 height 16
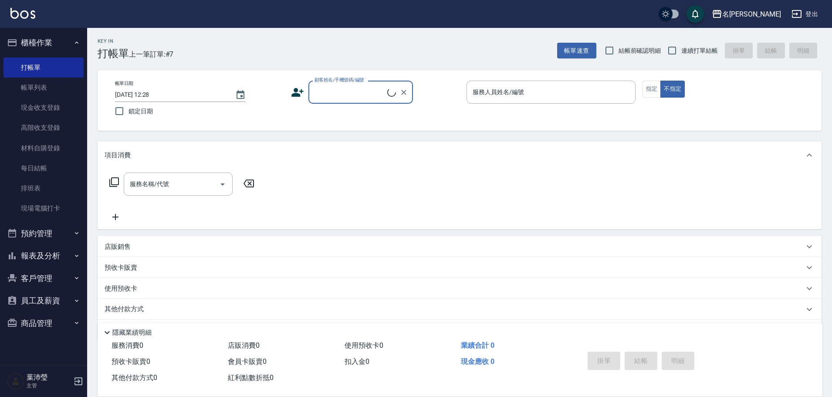
click at [368, 91] on input "顧客姓名/手機號碼/編號" at bounding box center [349, 92] width 75 height 15
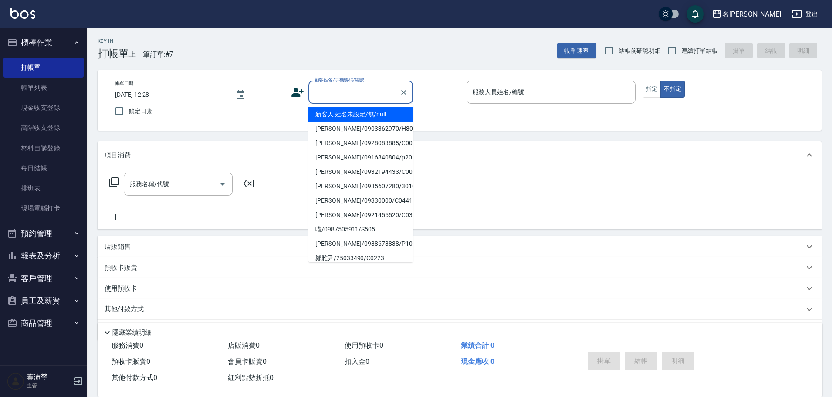
click at [364, 111] on li "新客人 姓名未設定/無/null" at bounding box center [360, 114] width 105 height 14
type input "新客人 姓名未設定/無/null"
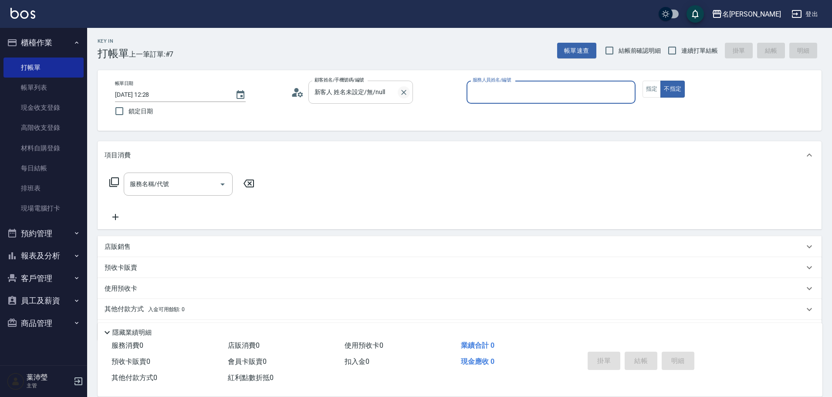
click at [404, 91] on icon "Clear" at bounding box center [404, 92] width 9 height 9
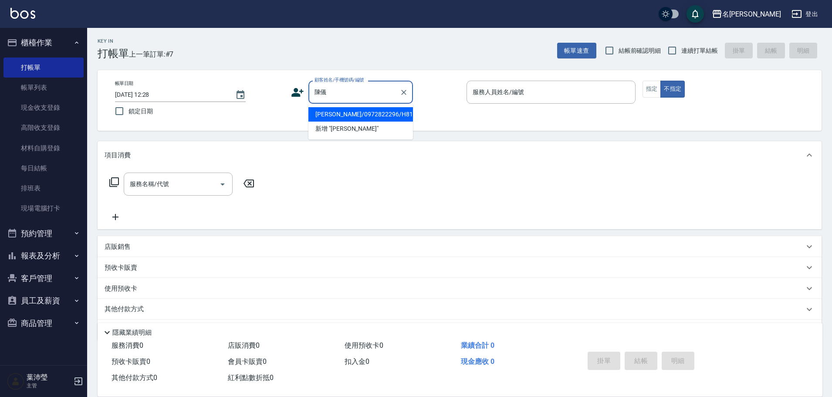
click at [371, 114] on li "[PERSON_NAME]/0972822296/H8145" at bounding box center [360, 114] width 105 height 14
type input "[PERSON_NAME]/0972822296/H8145"
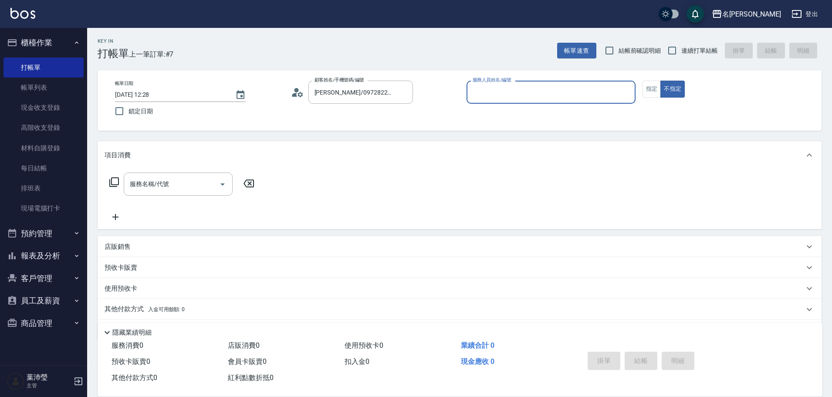
click at [489, 92] on input "服務人員姓名/編號" at bounding box center [551, 92] width 161 height 15
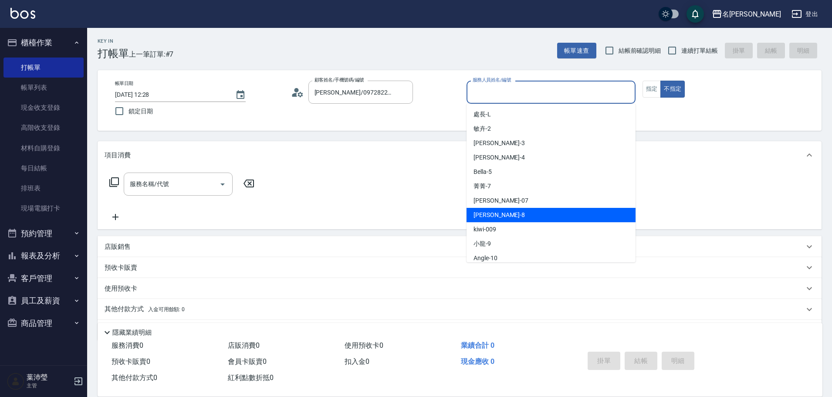
drag, startPoint x: 495, startPoint y: 215, endPoint x: 470, endPoint y: 203, distance: 27.7
click at [494, 213] on span "Emma -8" at bounding box center [499, 214] width 51 height 9
type input "Emma-8"
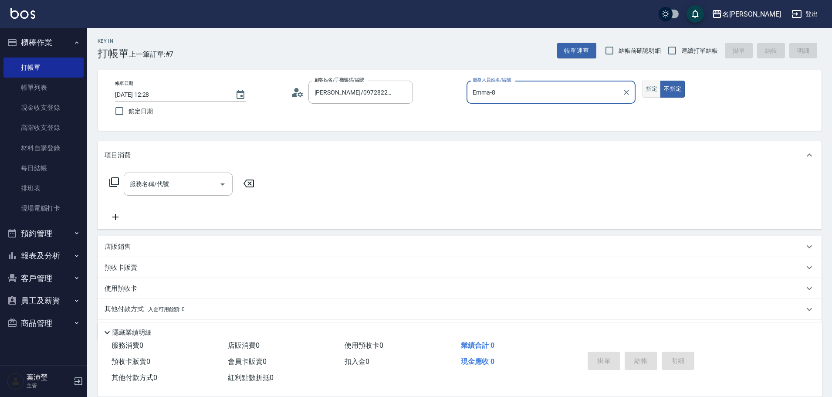
click at [647, 90] on button "指定" at bounding box center [652, 89] width 19 height 17
click at [190, 186] on input "服務名稱/代號" at bounding box center [172, 183] width 88 height 15
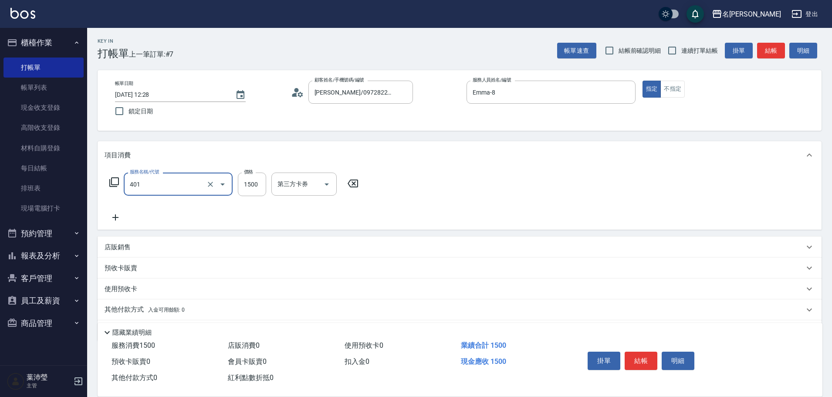
type input "染髮(401)"
click at [248, 186] on input "1500" at bounding box center [252, 185] width 28 height 24
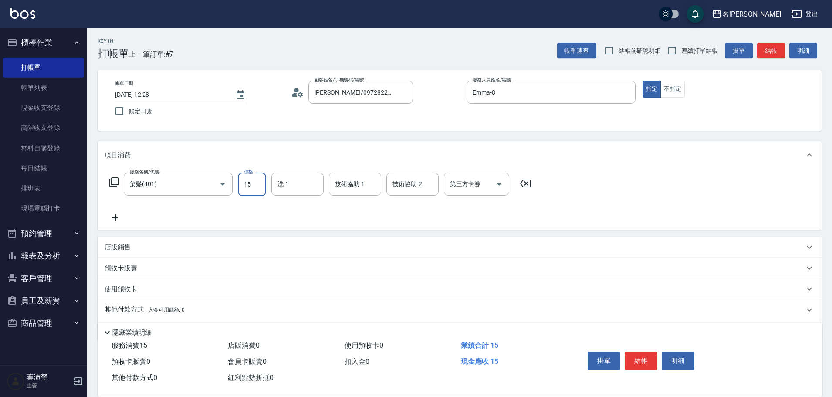
drag, startPoint x: 264, startPoint y: 185, endPoint x: 240, endPoint y: 187, distance: 23.6
click at [240, 187] on input "15" at bounding box center [252, 185] width 28 height 24
type input "1200"
drag, startPoint x: 284, startPoint y: 185, endPoint x: 274, endPoint y: 185, distance: 9.6
click at [274, 185] on div "41 洗-1" at bounding box center [297, 184] width 52 height 23
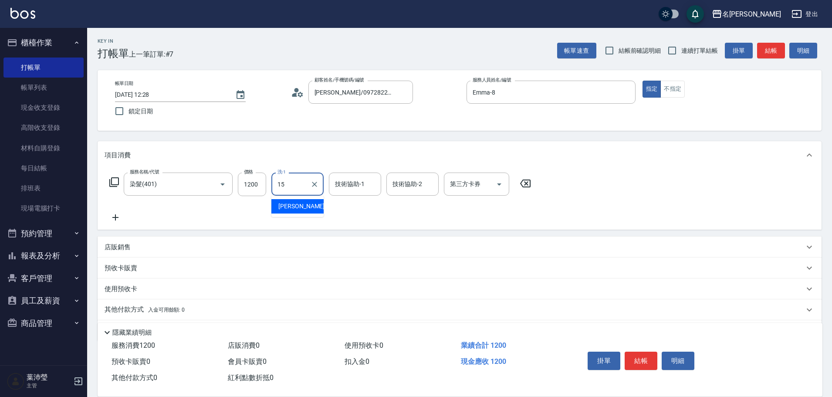
type input "慈均-15"
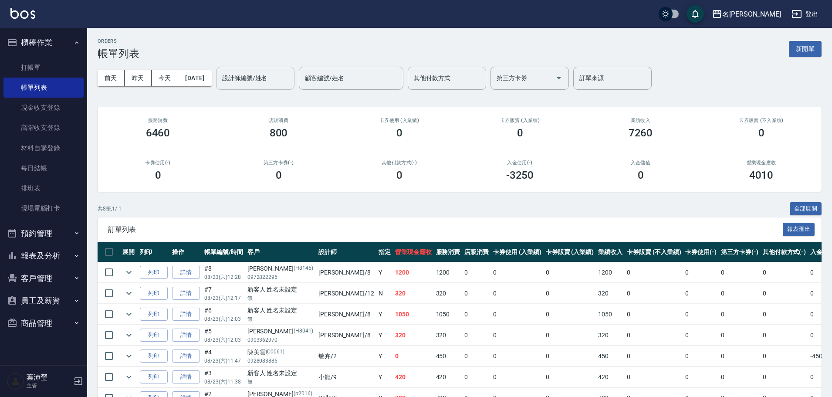
click at [281, 87] on div "設計師編號/姓名" at bounding box center [255, 78] width 78 height 23
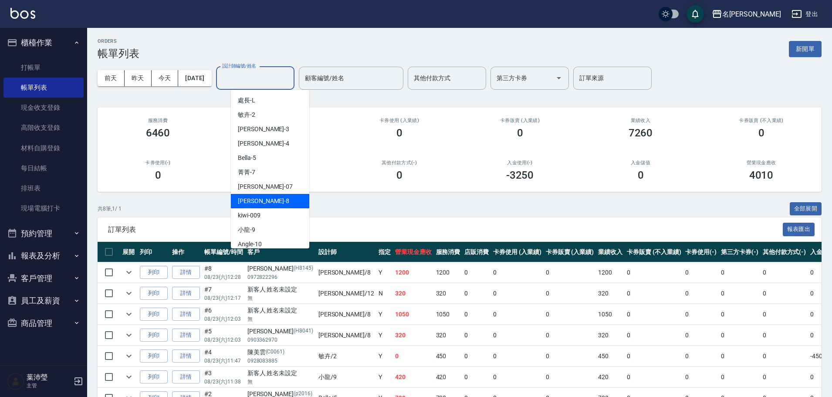
click at [263, 195] on div "Emma -8" at bounding box center [270, 201] width 78 height 14
type input "Emma-8"
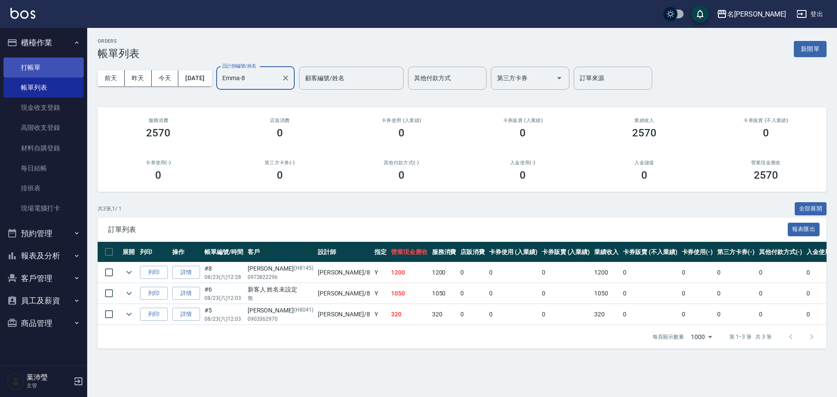
click at [69, 64] on link "打帳單" at bounding box center [43, 68] width 80 height 20
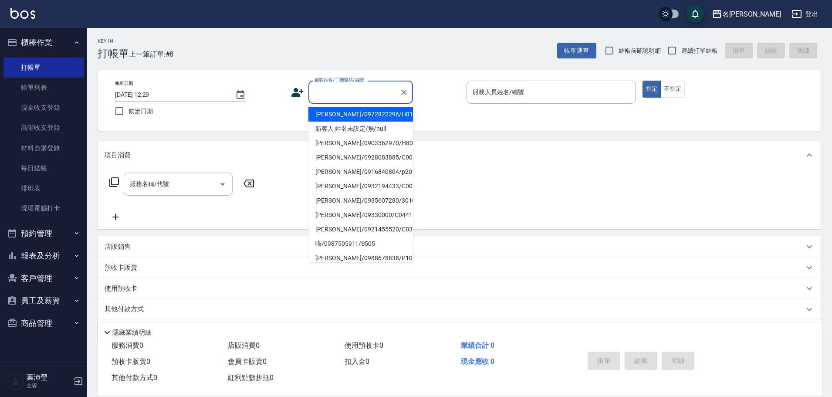
click at [326, 96] on input "顧客姓名/手機號碼/編號" at bounding box center [354, 92] width 84 height 15
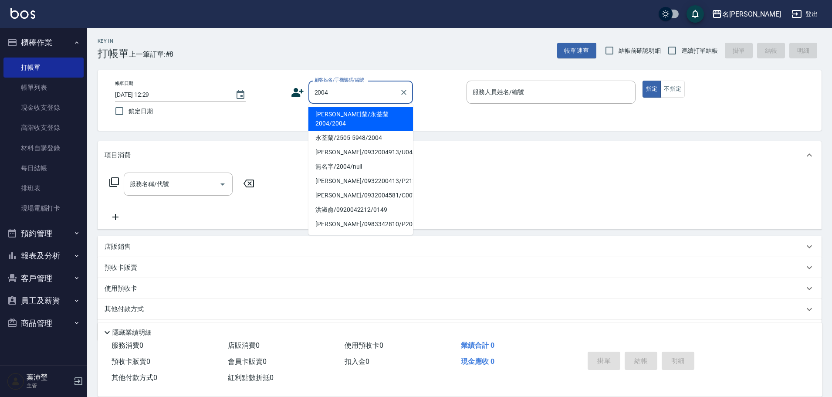
click at [341, 117] on li "[PERSON_NAME]蘭/永荃蘭2004/2004" at bounding box center [360, 119] width 105 height 24
type input "[PERSON_NAME]蘭/永荃蘭2004/2004"
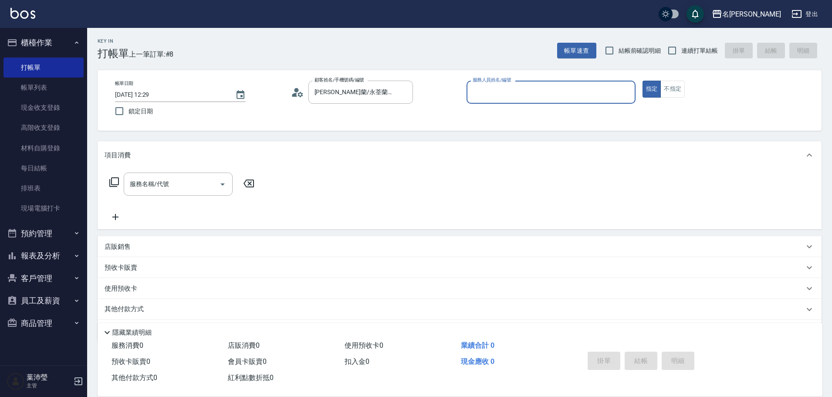
type input "敏卉-2"
click at [115, 183] on icon at bounding box center [114, 182] width 10 height 10
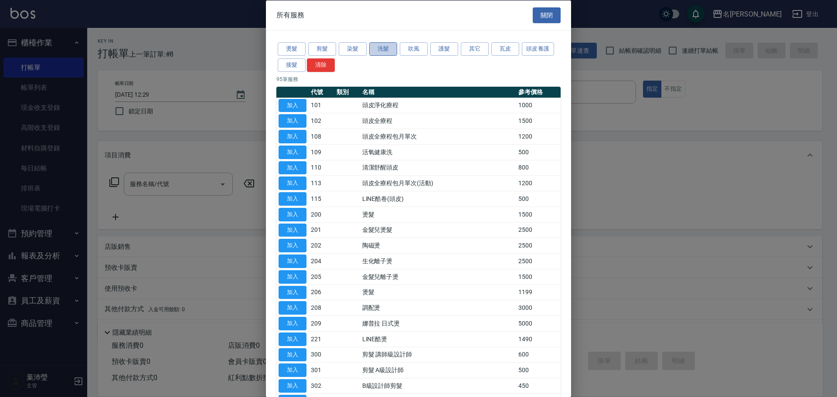
click at [373, 51] on button "洗髮" at bounding box center [383, 49] width 28 height 14
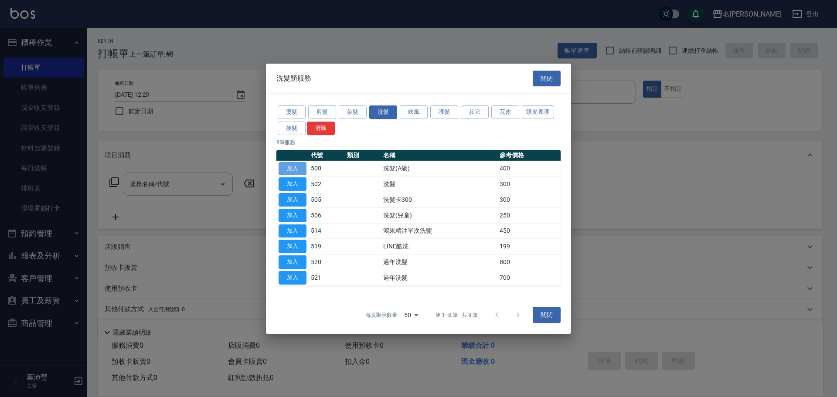
click at [298, 166] on button "加入" at bounding box center [292, 169] width 28 height 14
type input "洗髮(A級)(500)"
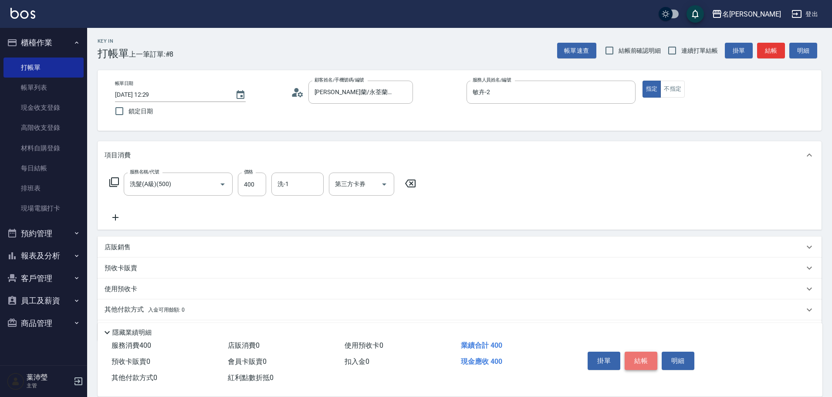
click at [636, 359] on button "結帳" at bounding box center [641, 361] width 33 height 18
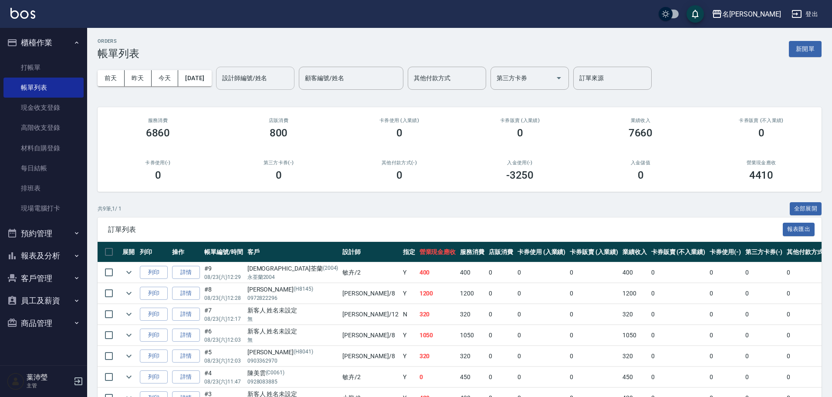
click at [272, 75] on input "設計師編號/姓名" at bounding box center [255, 78] width 71 height 15
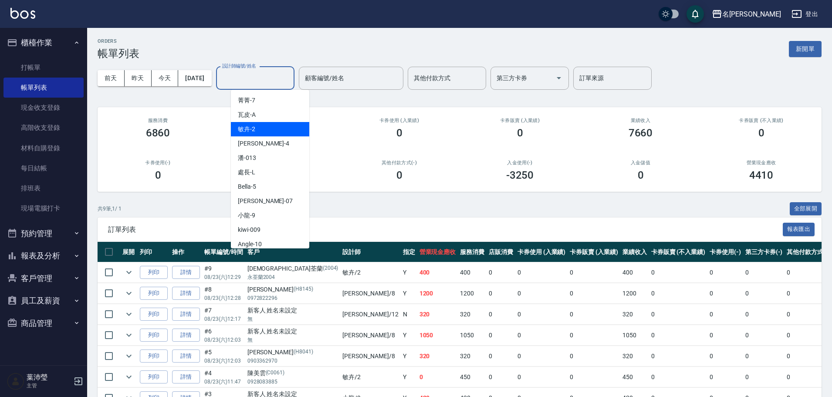
click at [258, 131] on div "敏卉 -2" at bounding box center [270, 129] width 78 height 14
type input "敏卉-2"
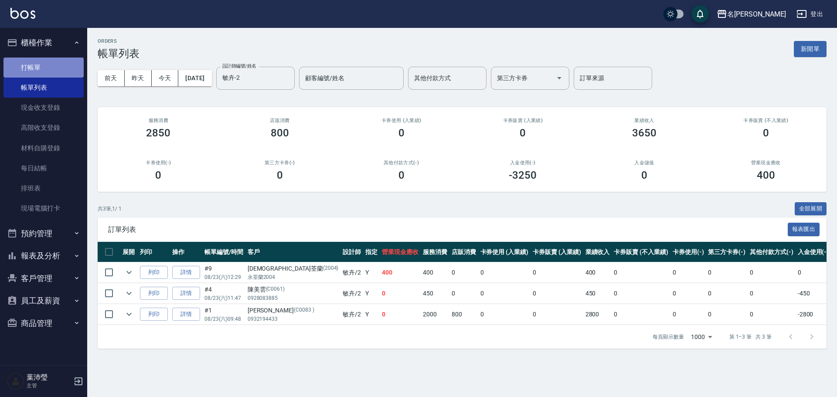
click at [63, 66] on link "打帳單" at bounding box center [43, 68] width 80 height 20
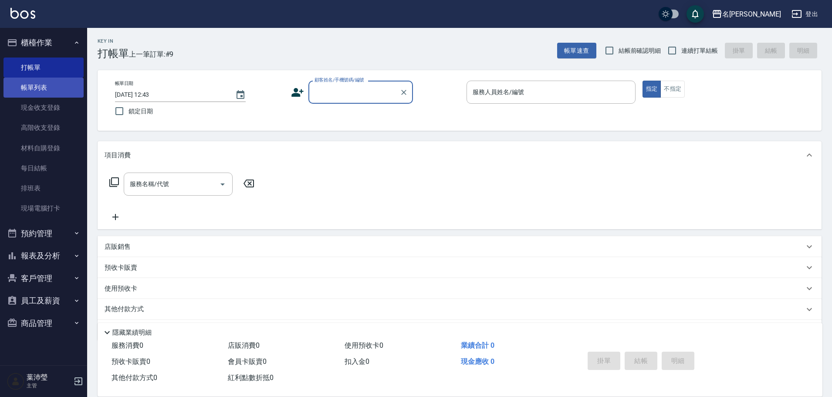
click at [71, 89] on link "帳單列表" at bounding box center [43, 88] width 80 height 20
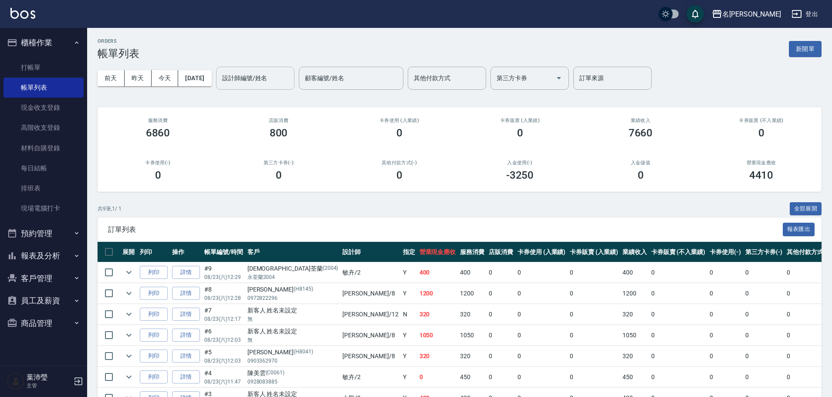
click at [245, 79] on input "設計師編號/姓名" at bounding box center [255, 78] width 71 height 15
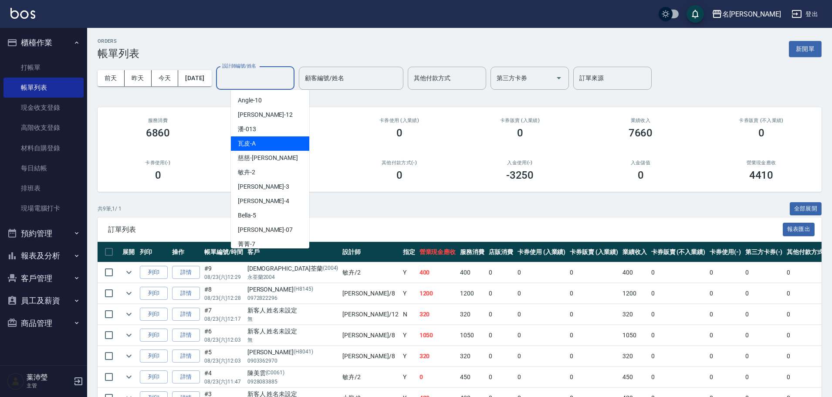
click at [261, 139] on div "瓦皮 -A" at bounding box center [270, 143] width 78 height 14
type input "瓦皮-A"
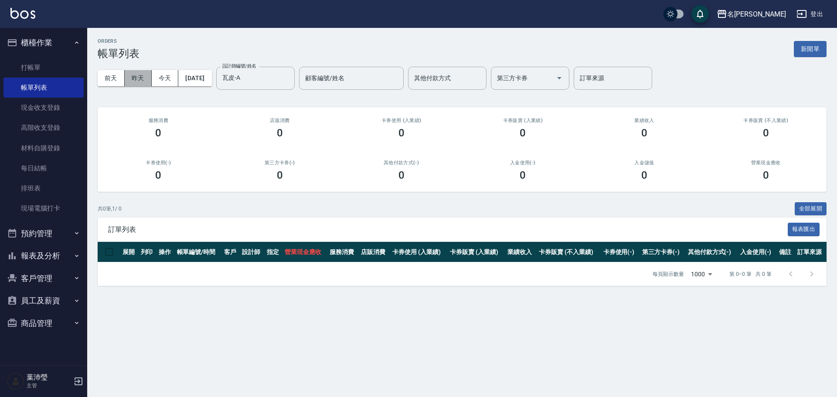
click at [148, 83] on button "昨天" at bounding box center [138, 78] width 27 height 16
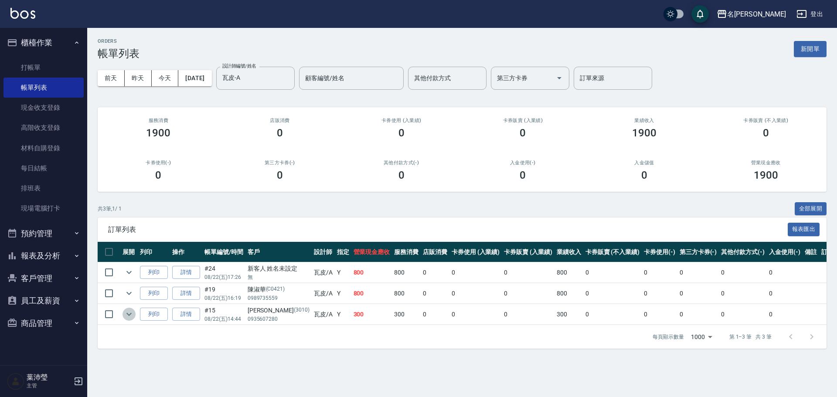
click at [129, 312] on icon "expand row" at bounding box center [129, 314] width 10 height 10
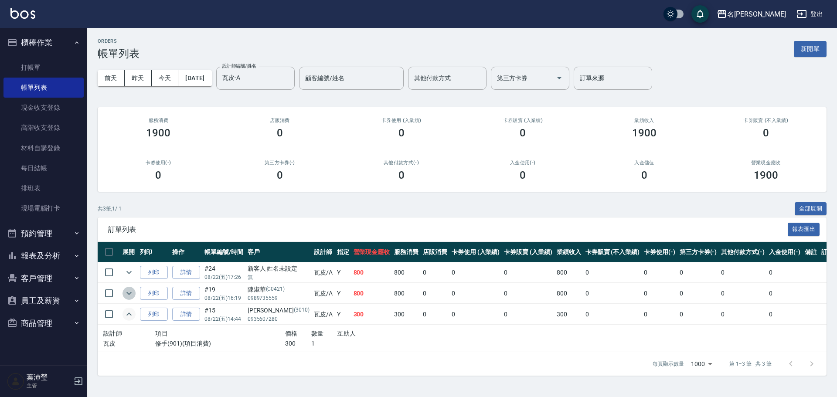
click at [128, 296] on icon "expand row" at bounding box center [129, 293] width 10 height 10
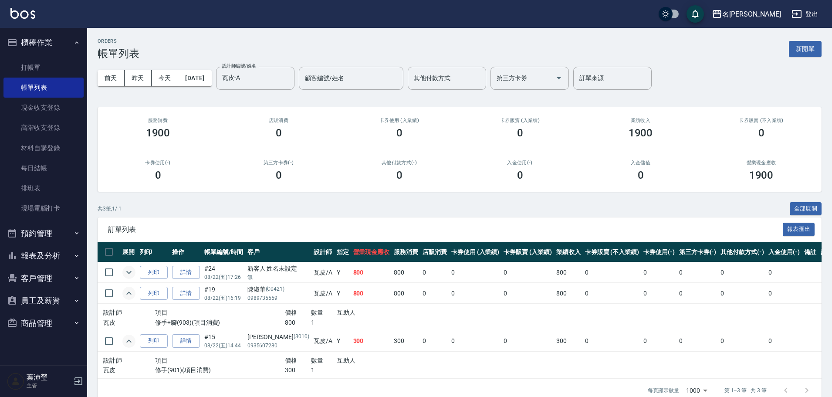
click at [133, 271] on icon "expand row" at bounding box center [129, 272] width 10 height 10
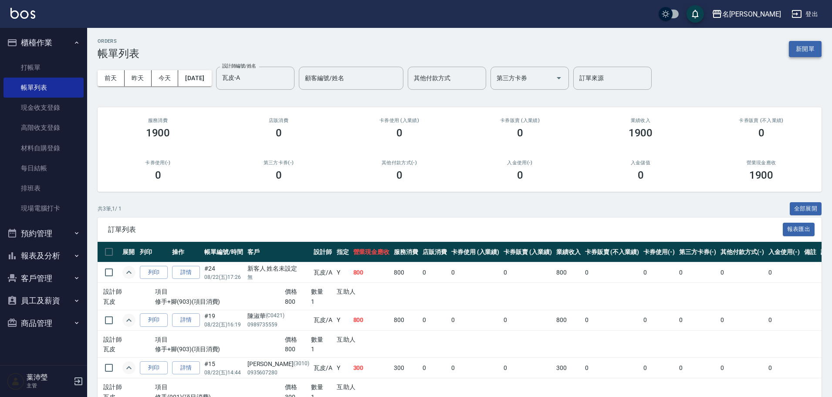
click at [791, 44] on button "新開單" at bounding box center [805, 49] width 33 height 16
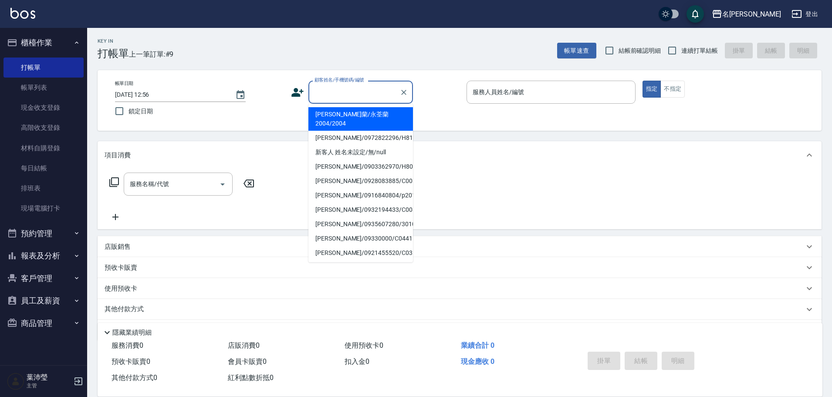
click at [371, 95] on input "顧客姓名/手機號碼/編號" at bounding box center [354, 92] width 84 height 15
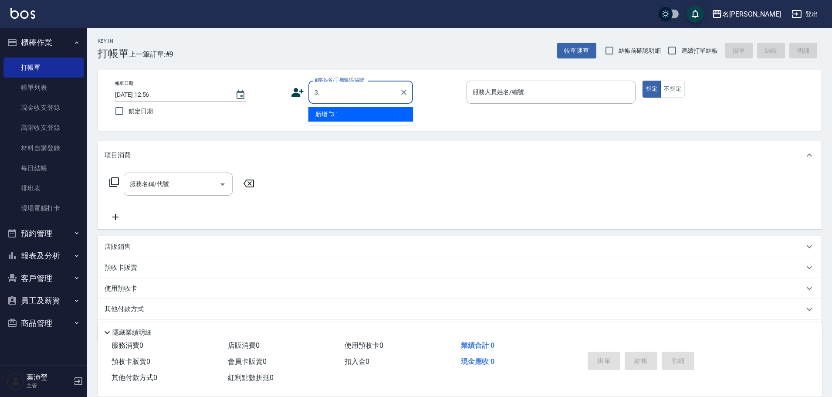
drag, startPoint x: 262, startPoint y: 81, endPoint x: 258, endPoint y: 80, distance: 4.4
click at [258, 80] on div "帳單日期 [DATE] 12:56 鎖定日期 顧客姓名/手機號碼/編號 3. 顧客姓名/手機號碼/編號 服務人員姓名/編號 服務人員姓名/編號 指定 不指定" at bounding box center [460, 100] width 724 height 61
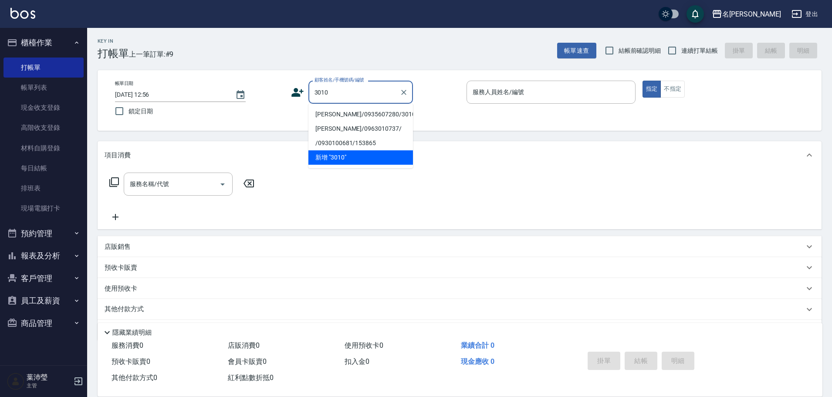
click at [336, 112] on li "[PERSON_NAME]/0935607280/3010" at bounding box center [360, 114] width 105 height 14
type input "[PERSON_NAME]/0935607280/3010"
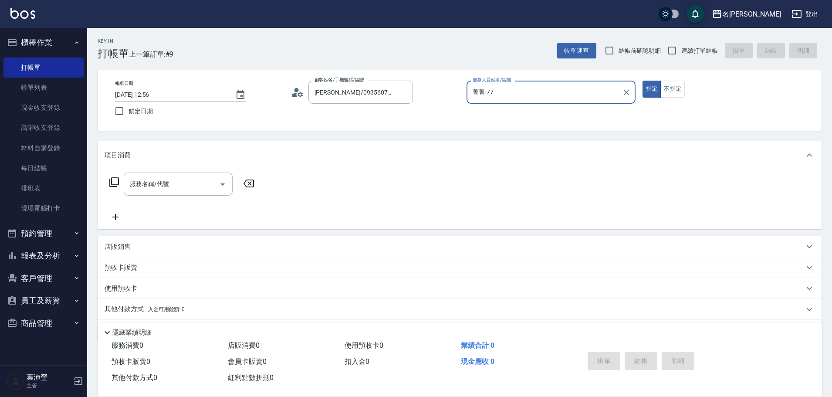
drag, startPoint x: 503, startPoint y: 101, endPoint x: 438, endPoint y: 101, distance: 64.5
click at [438, 101] on div "帳單日期 [DATE] 12:56 鎖定日期 顧客姓名/手機號碼/編號 [PERSON_NAME]/0935607280/3010 顧客姓名/手機號碼/編號 …" at bounding box center [459, 101] width 703 height 40
type input "菁"
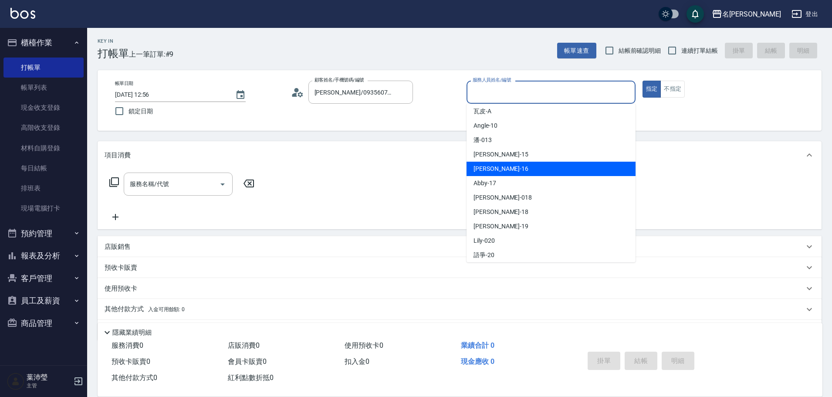
scroll to position [121, 0]
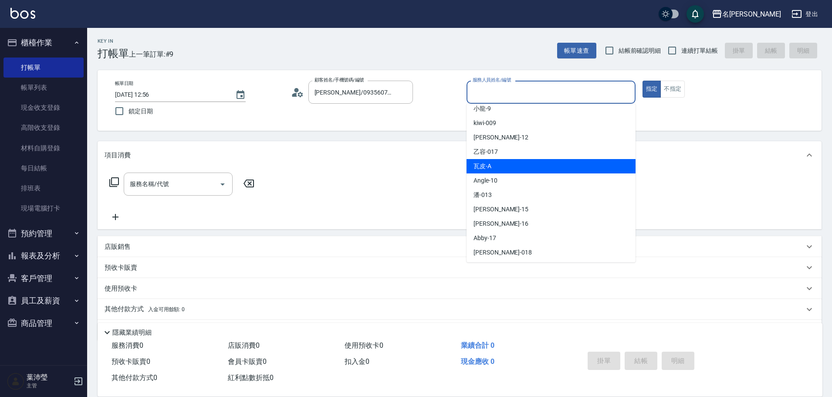
click at [510, 167] on div "瓦皮 -A" at bounding box center [551, 166] width 169 height 14
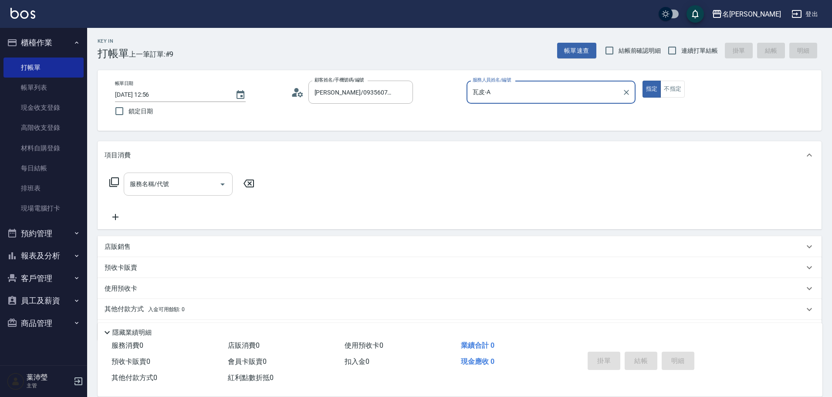
type input "瓦皮-A"
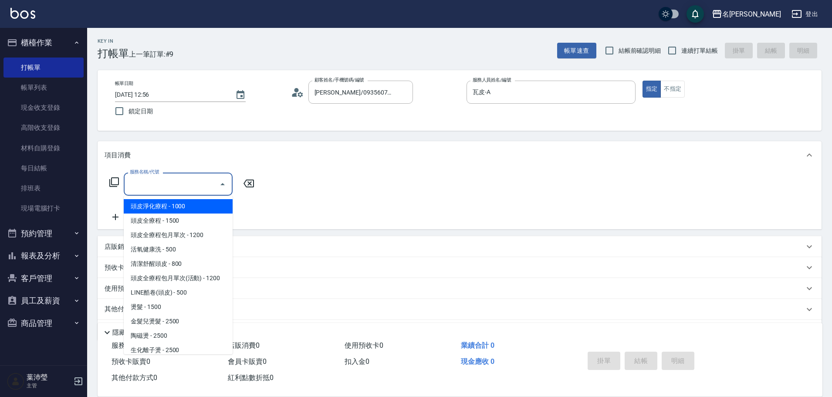
click at [205, 180] on input "服務名稱/代號" at bounding box center [172, 183] width 88 height 15
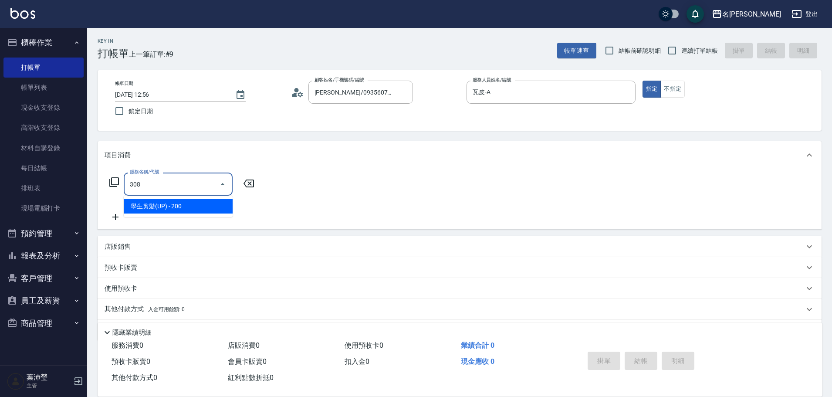
drag, startPoint x: 213, startPoint y: 183, endPoint x: 101, endPoint y: 183, distance: 112.0
click at [101, 183] on div "服務名稱/代號 308 服務名稱/代號" at bounding box center [460, 199] width 724 height 60
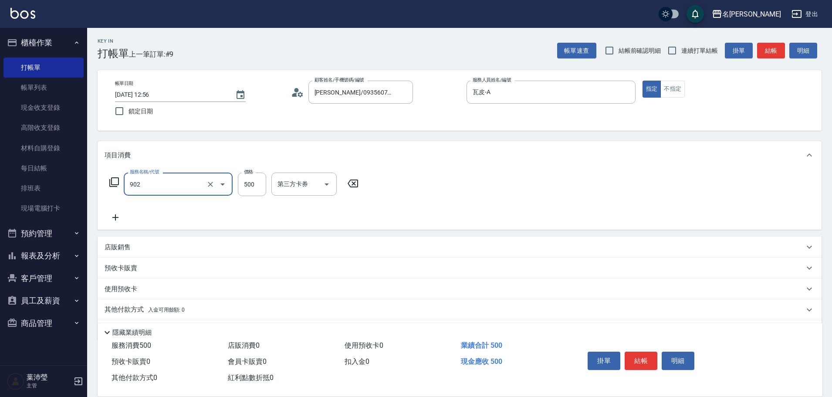
type input "修腳(902)"
click at [652, 355] on button "結帳" at bounding box center [641, 361] width 33 height 18
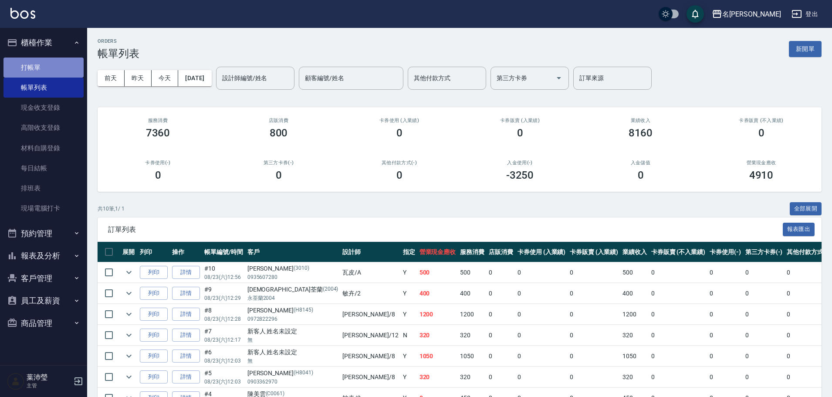
click at [29, 62] on link "打帳單" at bounding box center [43, 68] width 80 height 20
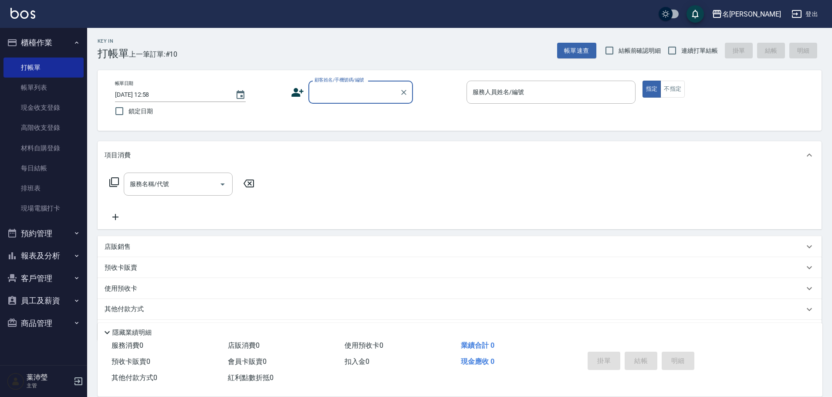
click at [359, 93] on input "顧客姓名/手機號碼/編號" at bounding box center [354, 92] width 84 height 15
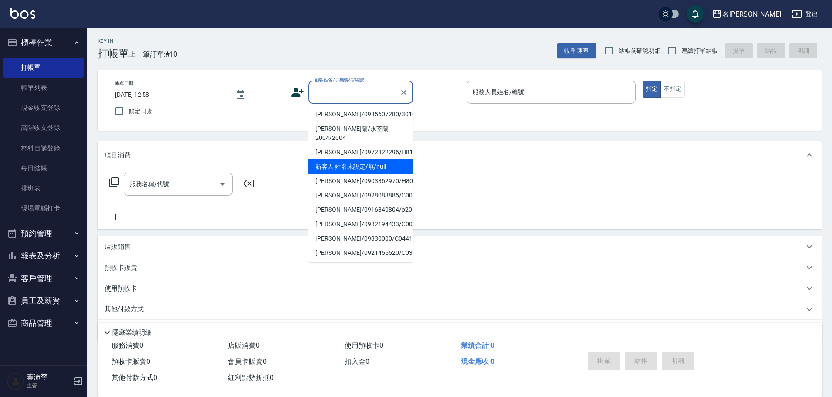
click at [360, 159] on li "新客人 姓名未設定/無/null" at bounding box center [360, 166] width 105 height 14
type input "新客人 姓名未設定/無/null"
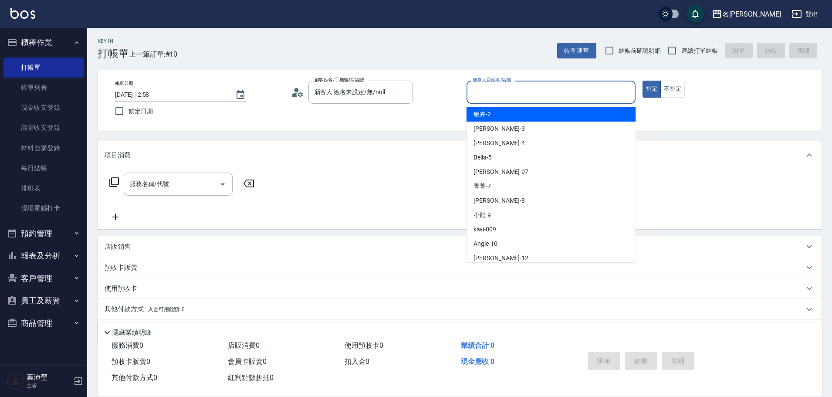
click at [488, 88] on input "服務人員姓名/編號" at bounding box center [551, 92] width 161 height 15
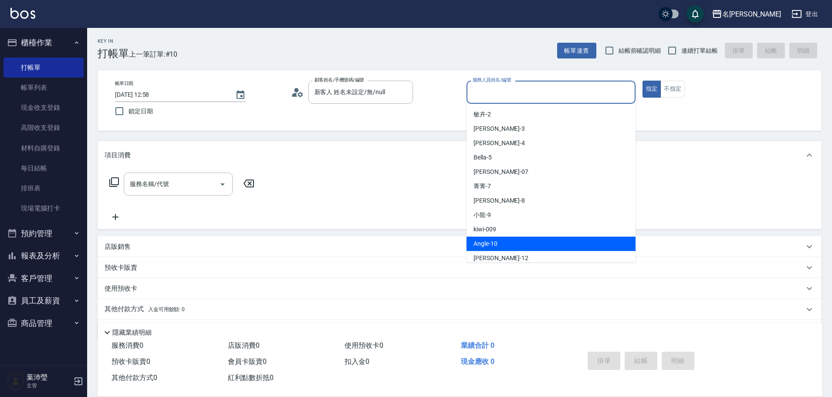
click at [499, 237] on div "Angle -10" at bounding box center [551, 244] width 169 height 14
type input "Angle-10"
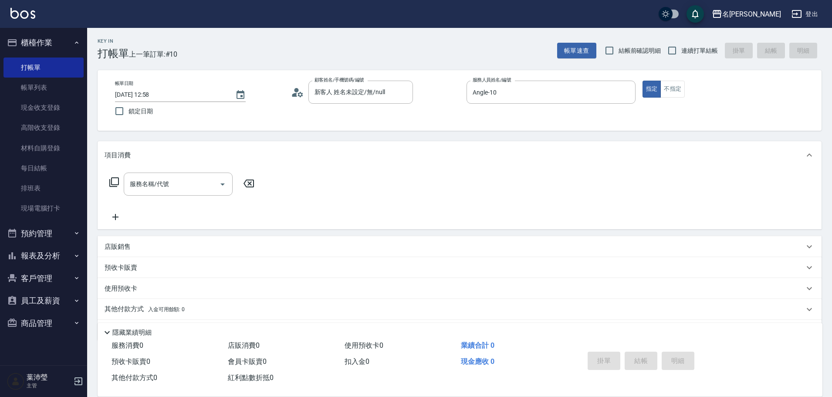
click at [113, 183] on icon at bounding box center [114, 182] width 10 height 10
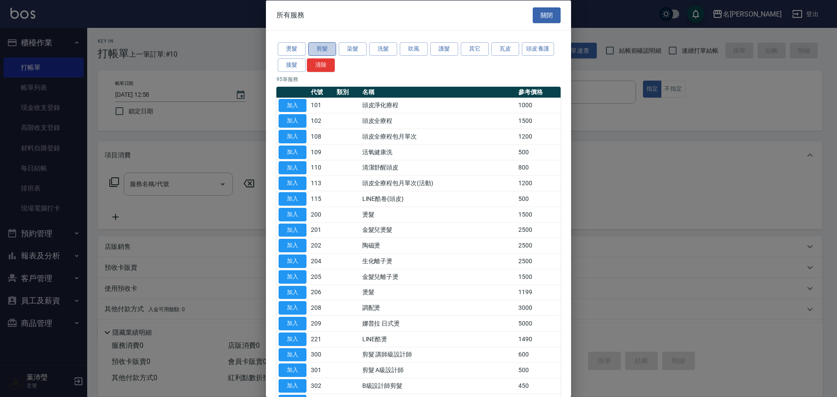
click at [318, 49] on button "剪髮" at bounding box center [322, 49] width 28 height 14
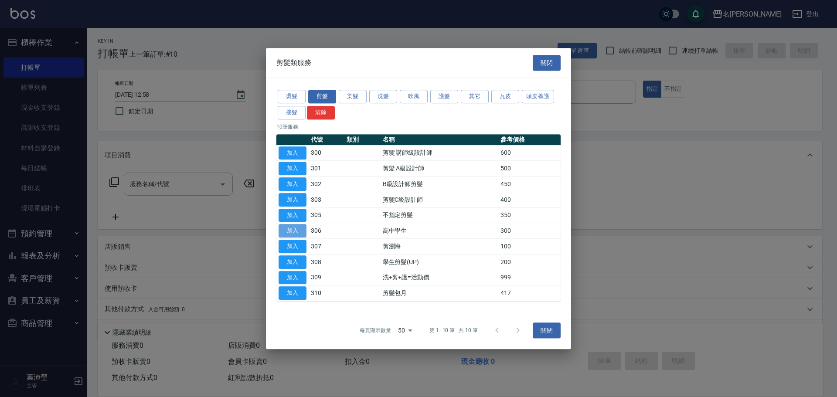
click at [295, 227] on button "加入" at bounding box center [292, 231] width 28 height 14
type input "高中學生(306)"
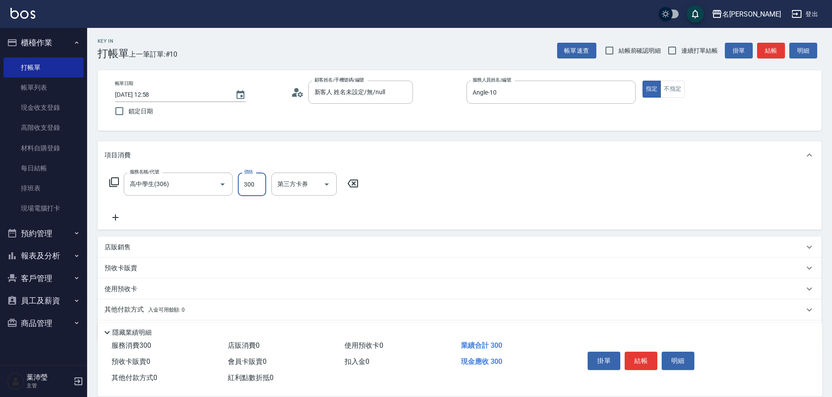
click at [251, 191] on input "300" at bounding box center [252, 185] width 28 height 24
type input "200"
click at [419, 205] on div "服務名稱/代號 高中學生(306) 服務名稱/代號 價格 200 價格 第三方卡券 第三方卡券" at bounding box center [460, 199] width 724 height 61
click at [643, 355] on button "結帳" at bounding box center [641, 361] width 33 height 18
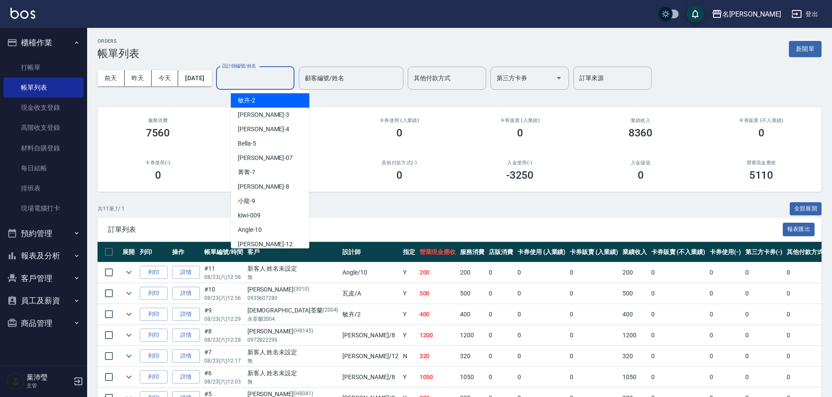
click at [277, 75] on input "設計師編號/姓名" at bounding box center [255, 78] width 71 height 15
click at [284, 234] on div "Angle -10" at bounding box center [270, 230] width 78 height 14
type input "Angle-10"
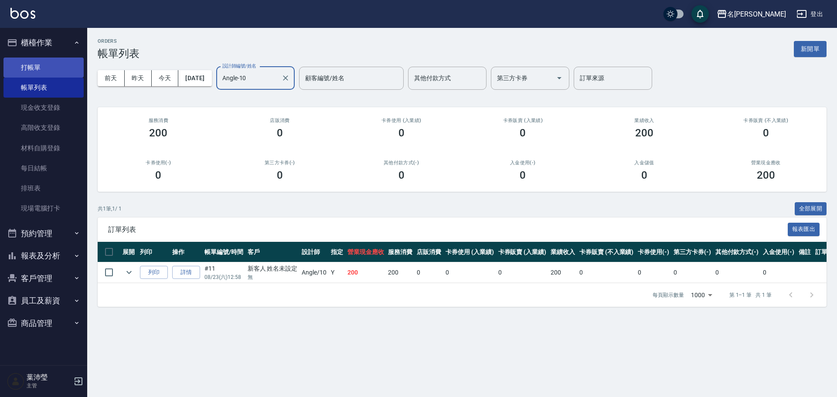
click at [48, 69] on link "打帳單" at bounding box center [43, 68] width 80 height 20
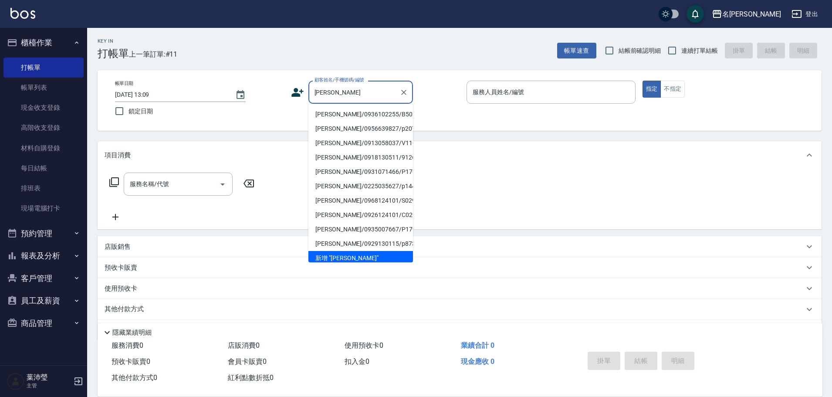
click at [336, 112] on li "[PERSON_NAME]/0936102255/B5019" at bounding box center [360, 114] width 105 height 14
type input "[PERSON_NAME]/0936102255/B5019"
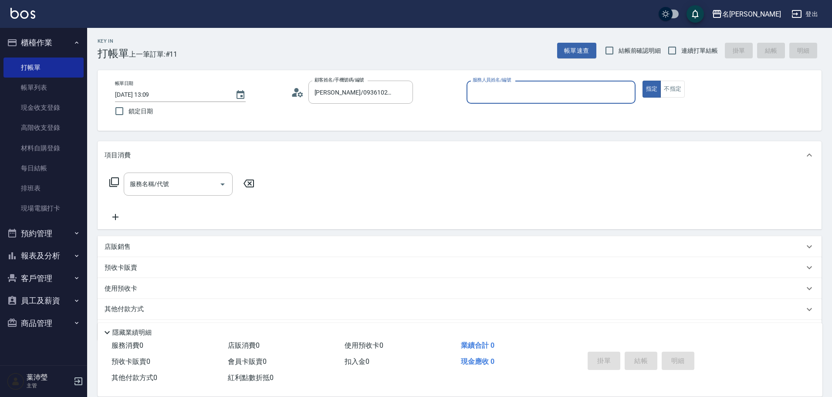
type input "Bella-5"
click at [198, 179] on input "服務名稱/代號" at bounding box center [172, 183] width 88 height 15
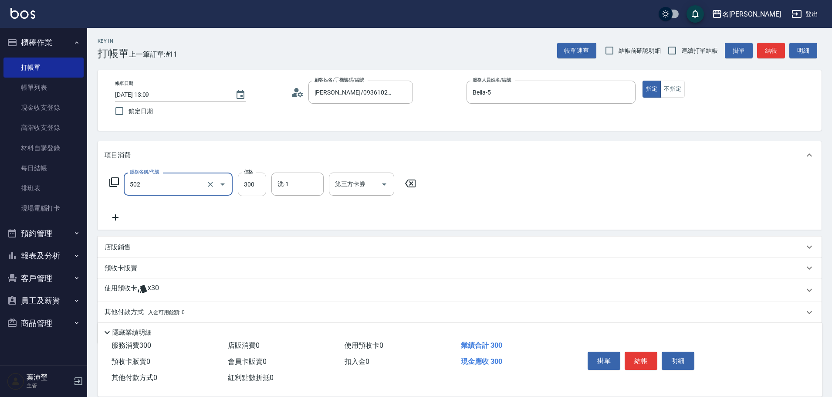
type input "洗髮(502)"
click at [286, 185] on input "洗-1" at bounding box center [297, 183] width 44 height 15
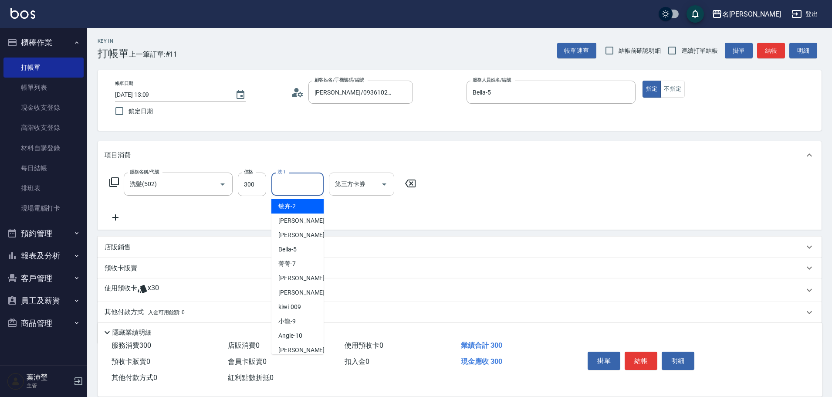
click at [330, 186] on div "第三方卡券" at bounding box center [361, 184] width 65 height 23
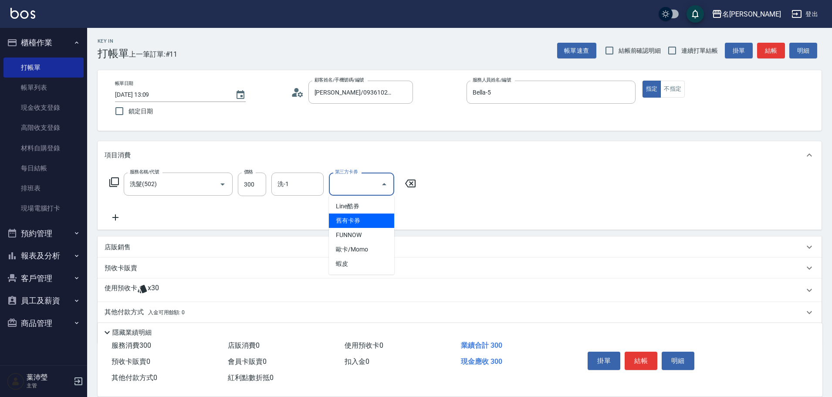
click at [353, 219] on span "舊有卡券" at bounding box center [361, 220] width 65 height 14
type input "舊有卡券"
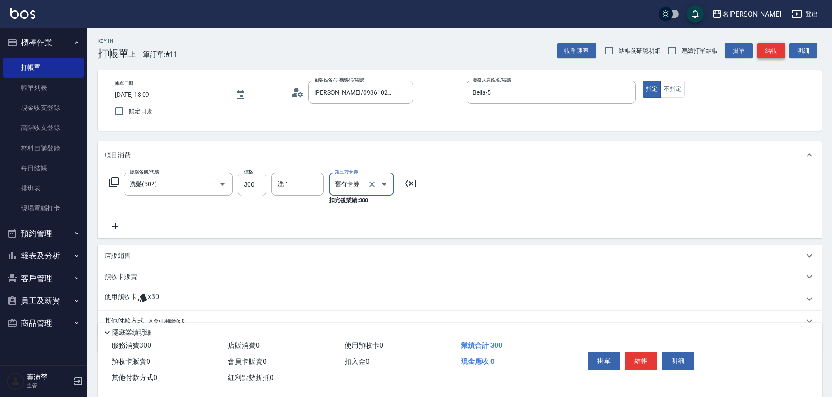
click at [770, 52] on button "結帳" at bounding box center [771, 51] width 28 height 16
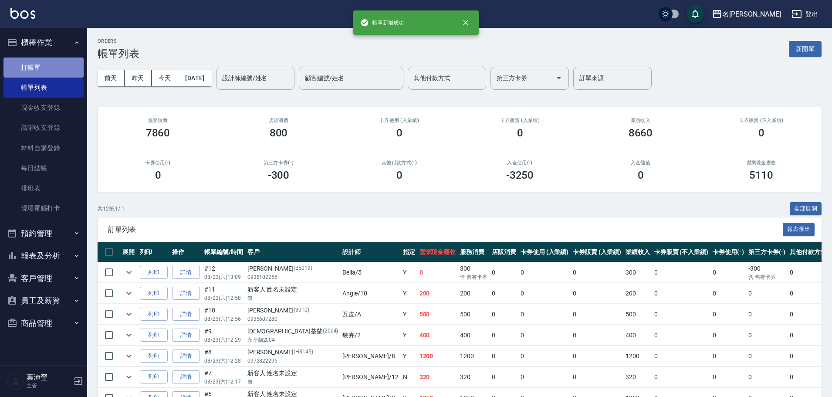
click at [60, 66] on link "打帳單" at bounding box center [43, 68] width 80 height 20
click at [61, 68] on link "打帳單" at bounding box center [43, 68] width 80 height 20
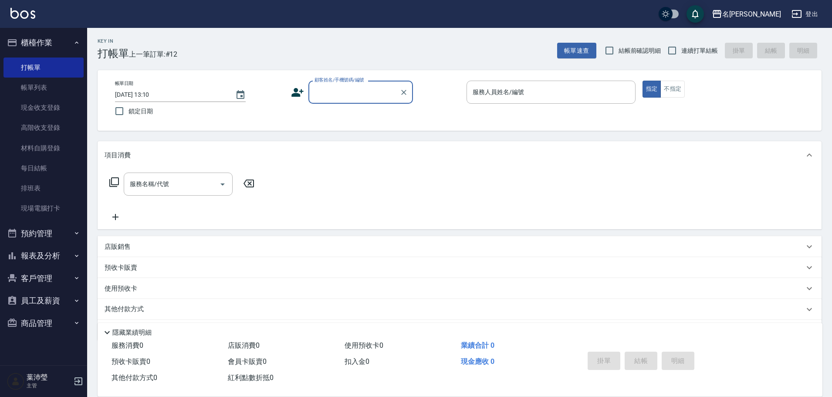
click at [350, 91] on input "顧客姓名/手機號碼/編號" at bounding box center [354, 92] width 84 height 15
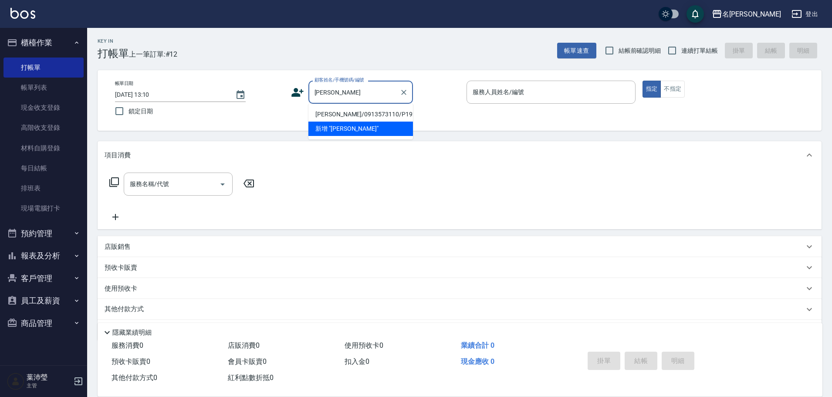
drag, startPoint x: 336, startPoint y: 113, endPoint x: 280, endPoint y: 146, distance: 65.2
click at [334, 113] on li "[PERSON_NAME]/0913573110/P1925" at bounding box center [360, 114] width 105 height 14
type input "[PERSON_NAME]/0913573110/P1925"
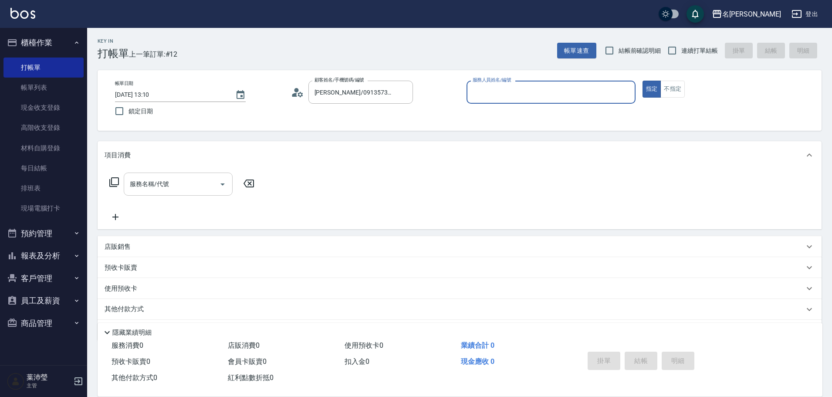
type input "Bella-5"
click at [178, 190] on input "服務名稱/代號" at bounding box center [172, 183] width 88 height 15
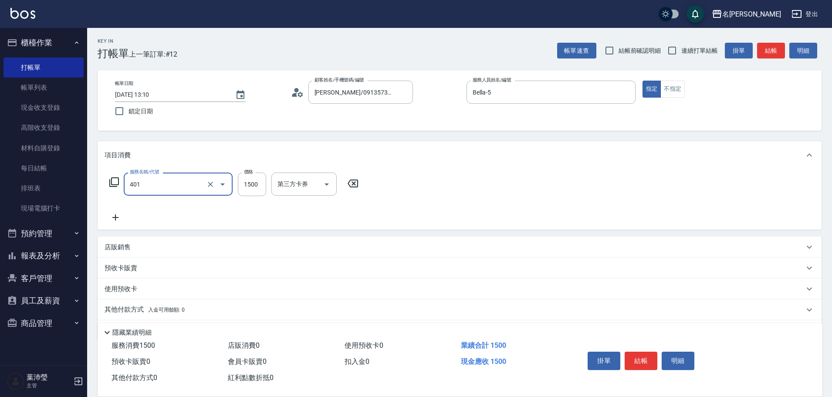
type input "染髮(401)"
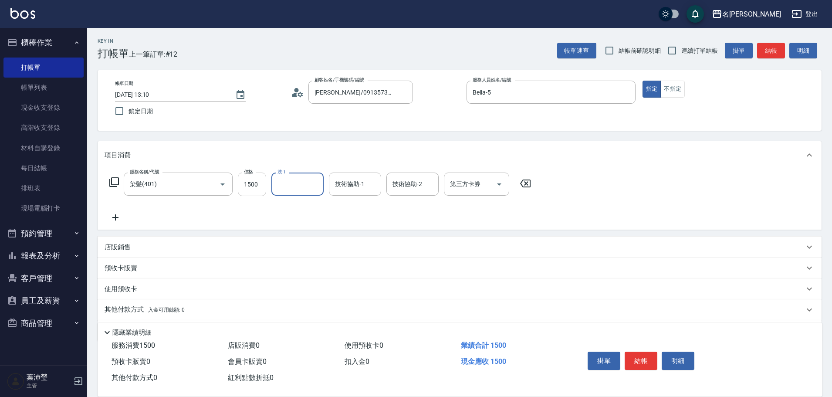
click at [255, 187] on input "1500" at bounding box center [252, 185] width 28 height 24
type input "1200"
type input "30"
click at [418, 183] on input "30" at bounding box center [405, 183] width 31 height 15
click at [427, 186] on icon "Clear" at bounding box center [429, 184] width 9 height 9
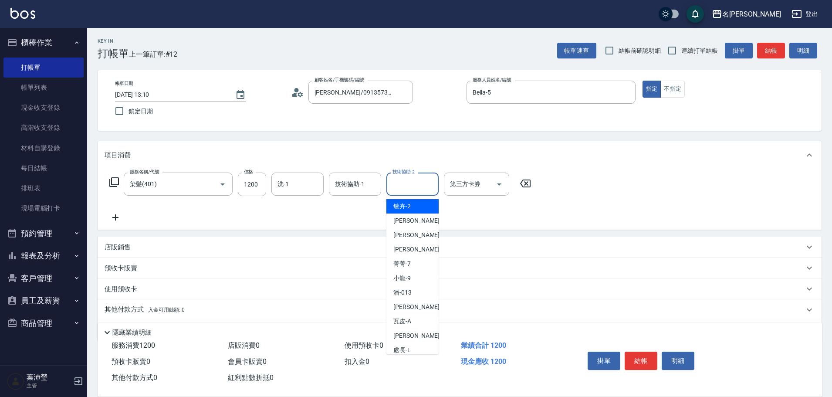
click at [122, 217] on icon at bounding box center [116, 217] width 22 height 10
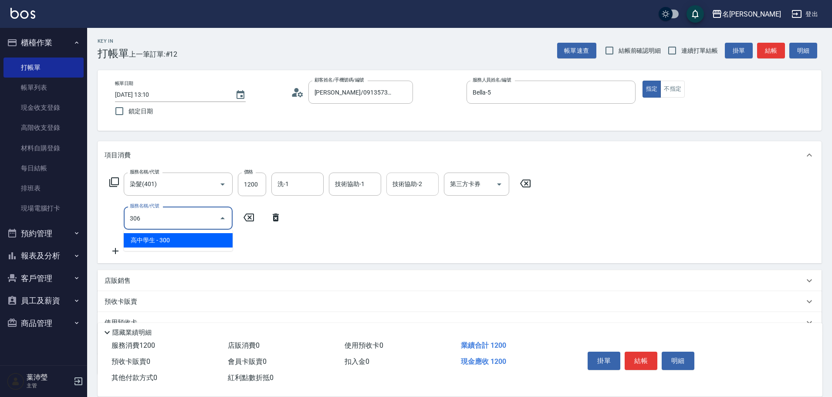
type input "高中學生(306)"
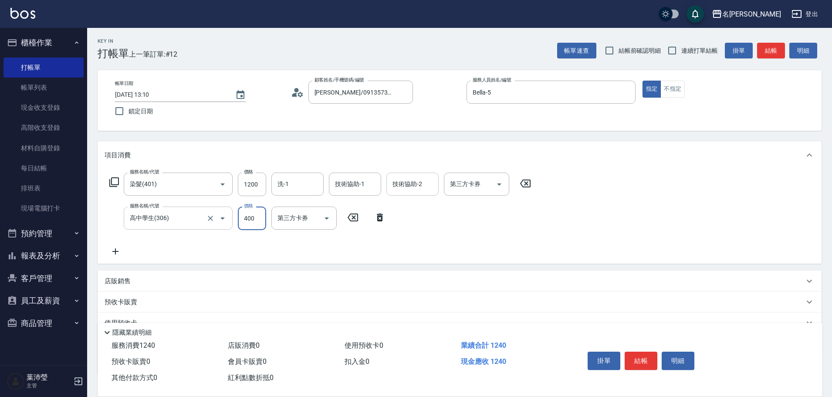
type input "400"
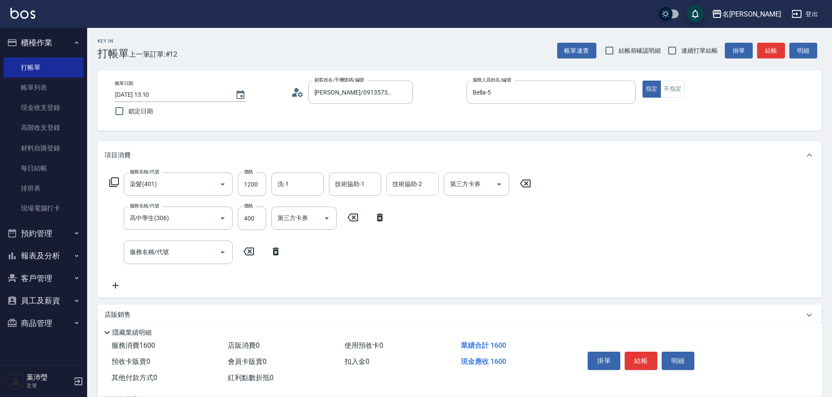
click at [142, 315] on div "店販銷售" at bounding box center [455, 314] width 700 height 9
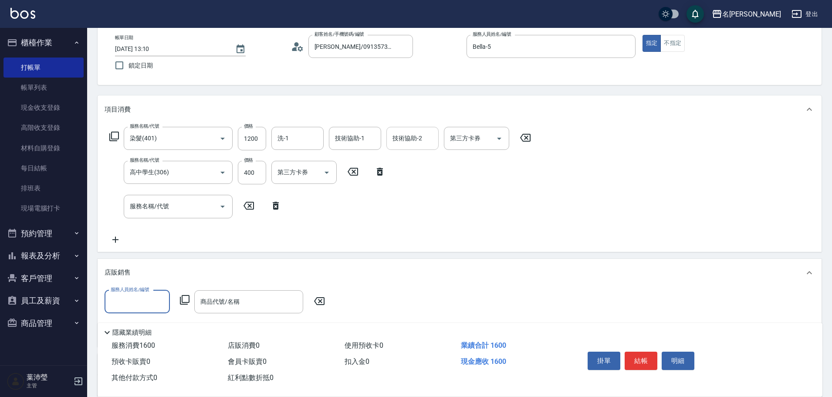
scroll to position [164, 0]
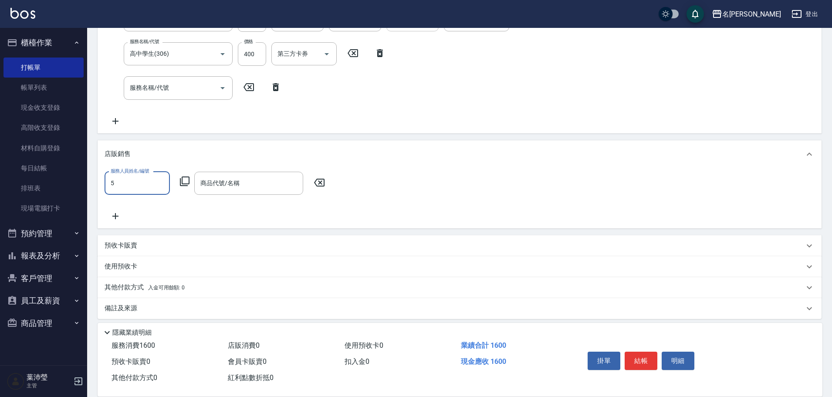
type input "Bella-5"
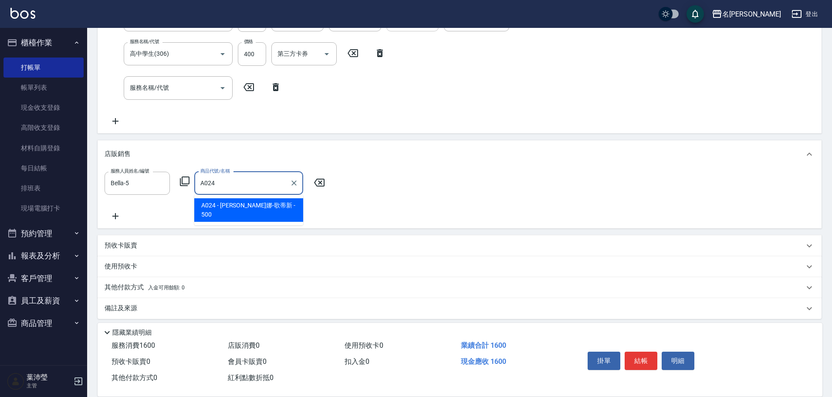
type input "威娜-歌蒂新"
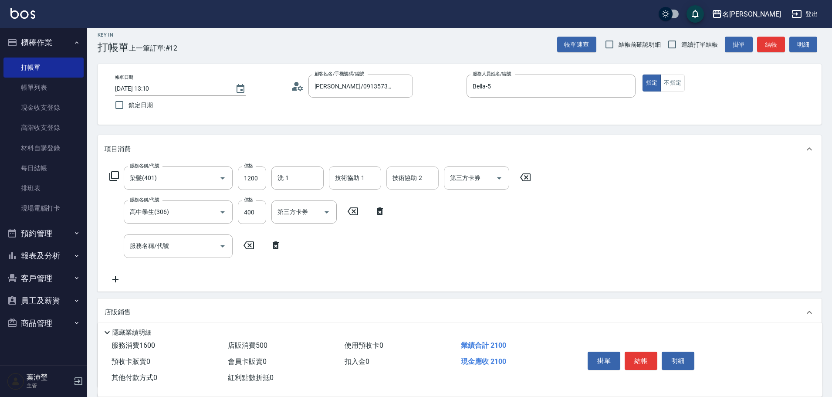
scroll to position [0, 0]
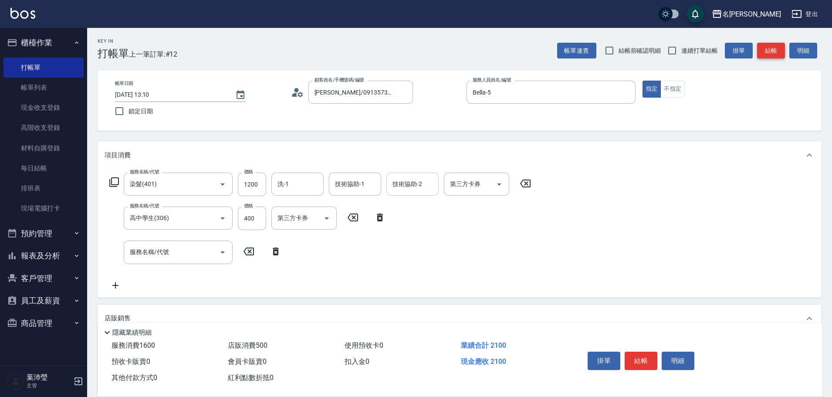
click at [770, 51] on button "結帳" at bounding box center [771, 51] width 28 height 16
